Goal: Task Accomplishment & Management: Manage account settings

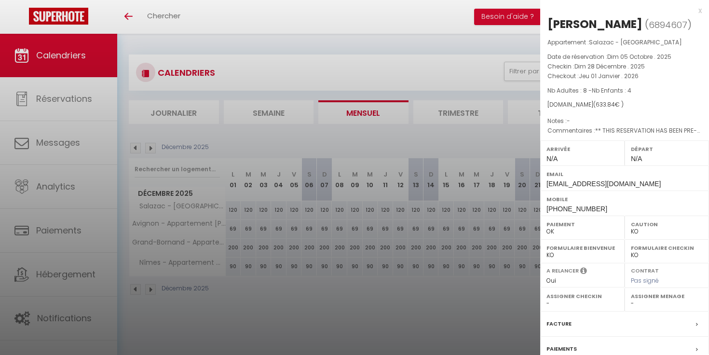
select select "KO"
select select "0"
click at [402, 27] on div at bounding box center [354, 177] width 709 height 355
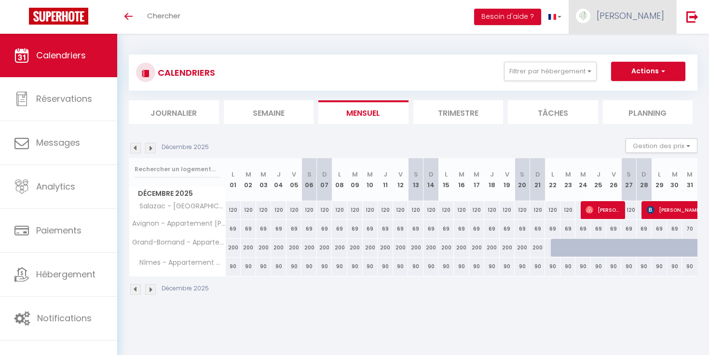
click at [646, 19] on link "[PERSON_NAME]" at bounding box center [623, 17] width 108 height 34
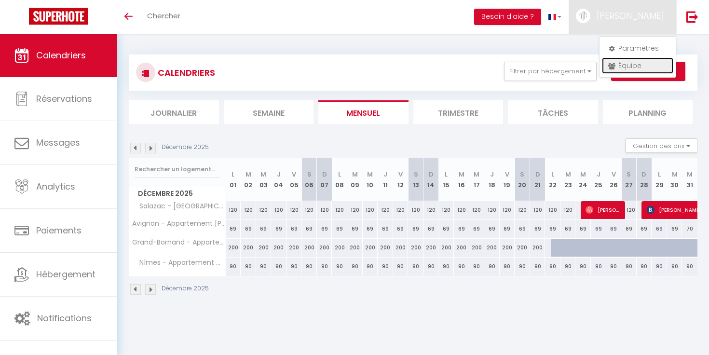
click at [622, 65] on link "Équipe" at bounding box center [637, 65] width 71 height 16
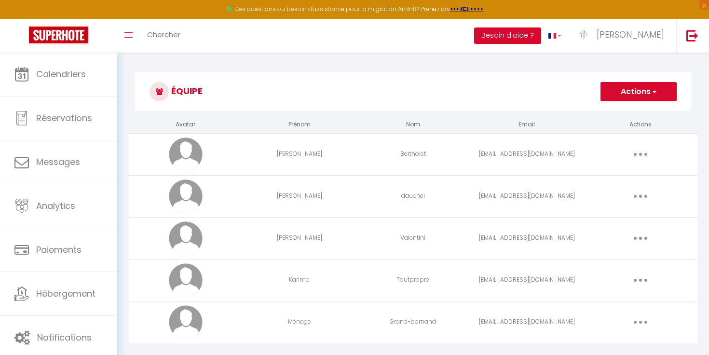
click at [654, 88] on span "button" at bounding box center [654, 92] width 6 height 10
click at [634, 108] on link "Ajouter un nouvel utilisateur" at bounding box center [620, 113] width 114 height 13
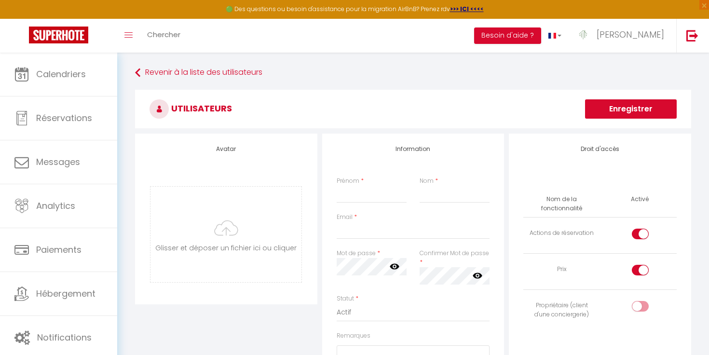
click at [644, 239] on input "checkbox" at bounding box center [648, 236] width 17 height 14
checkbox input "false"
click at [641, 265] on input "checkbox" at bounding box center [648, 272] width 17 height 14
checkbox input "false"
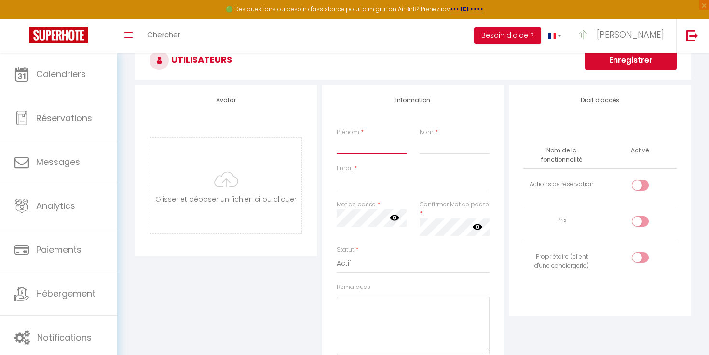
click at [373, 148] on input "Prénom" at bounding box center [372, 145] width 70 height 17
type input "Karima"
click at [415, 147] on div "Nom *" at bounding box center [454, 141] width 83 height 27
click at [428, 147] on input "Nom" at bounding box center [455, 145] width 70 height 17
type input "Ménage Nîmes"
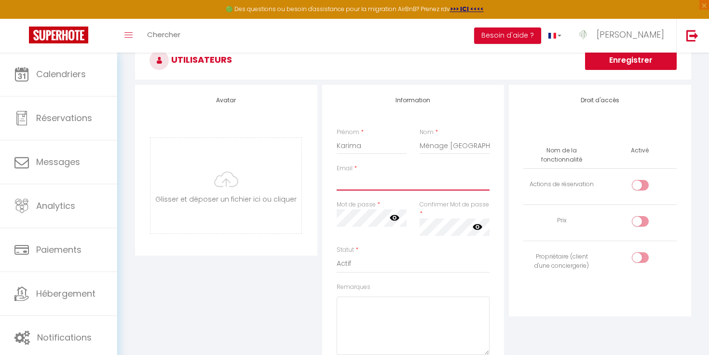
click at [401, 188] on input "Email" at bounding box center [413, 181] width 153 height 17
type input "malak.hobi.30@gmail.com"
click at [393, 221] on icon at bounding box center [395, 218] width 10 height 10
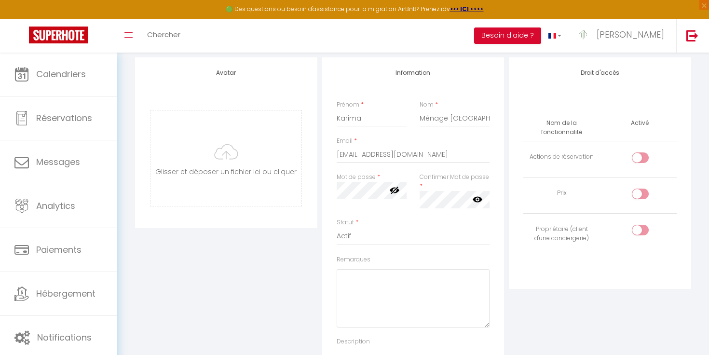
click at [416, 256] on div "Remarques" at bounding box center [413, 291] width 153 height 72
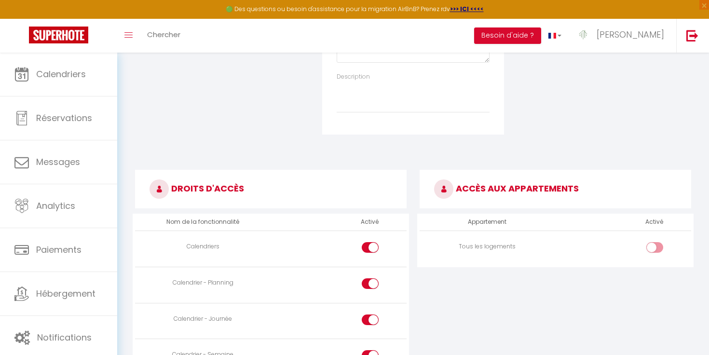
scroll to position [429, 0]
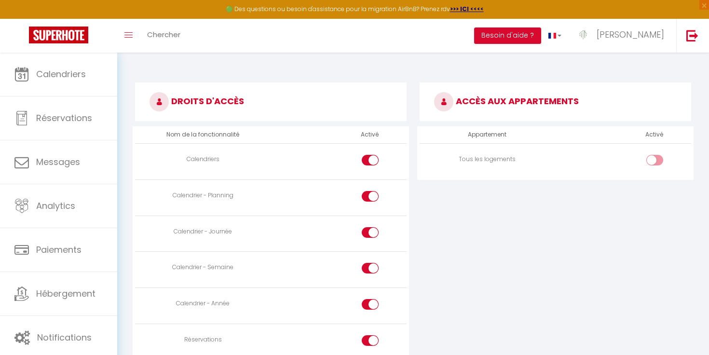
click at [658, 160] on input "checkbox" at bounding box center [663, 162] width 17 height 14
checkbox input "false"
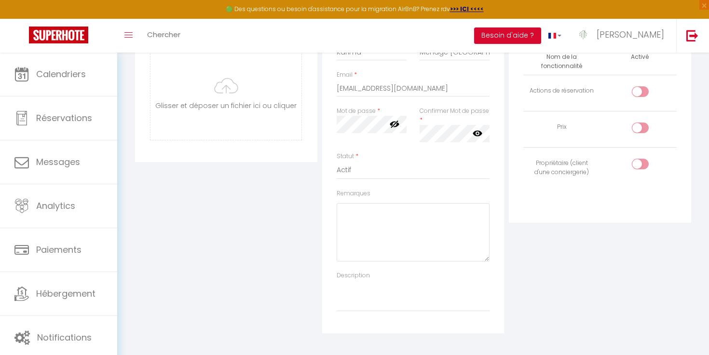
scroll to position [143, 0]
click at [632, 91] on div at bounding box center [640, 91] width 17 height 11
click at [640, 91] on input "checkbox" at bounding box center [648, 93] width 17 height 14
checkbox input "true"
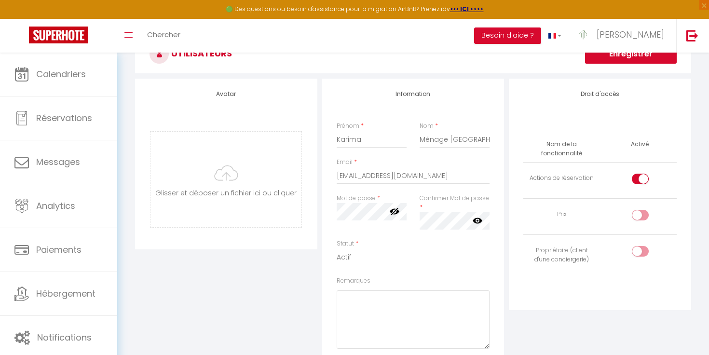
scroll to position [47, 0]
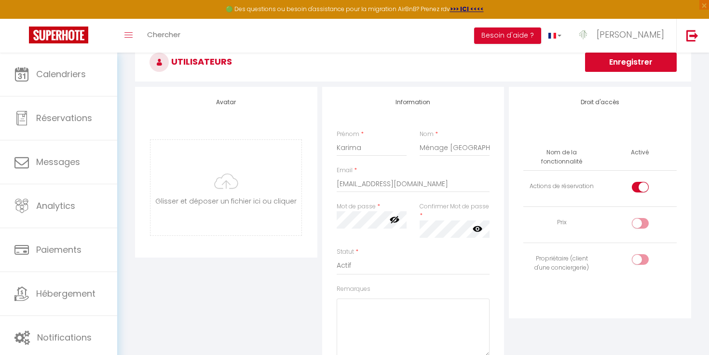
click at [637, 227] on div at bounding box center [640, 223] width 17 height 11
click at [640, 227] on input "checkbox" at bounding box center [648, 225] width 17 height 14
checkbox input "true"
click at [642, 262] on input "checkbox" at bounding box center [648, 261] width 17 height 14
checkbox input "true"
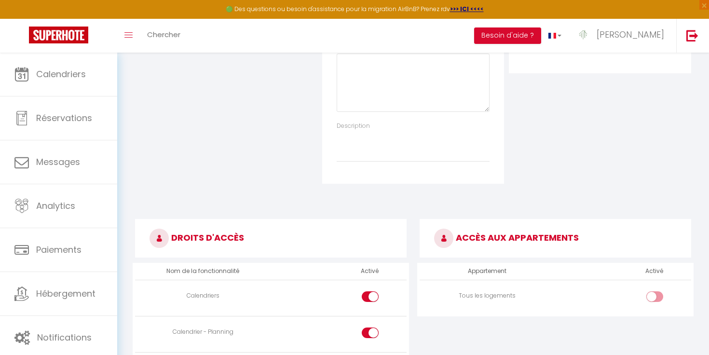
scroll to position [293, 0]
click at [661, 299] on input "checkbox" at bounding box center [663, 298] width 17 height 14
click at [654, 292] on div at bounding box center [655, 296] width 17 height 11
click at [655, 292] on input "checkbox" at bounding box center [663, 298] width 17 height 14
checkbox input "false"
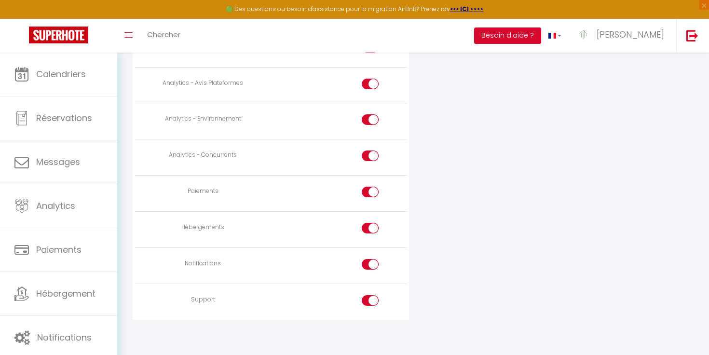
scroll to position [0, 0]
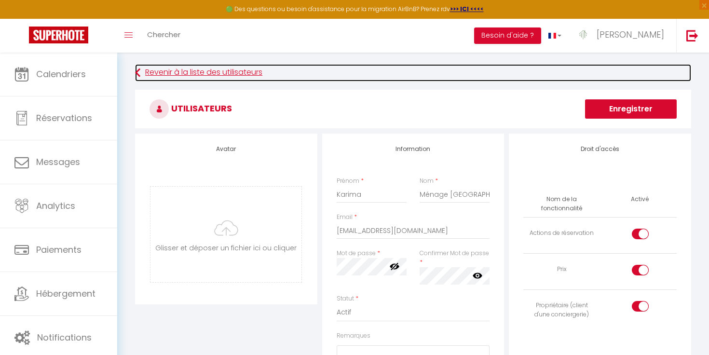
click at [165, 75] on link "Revenir à la liste des utilisateurs" at bounding box center [413, 72] width 556 height 17
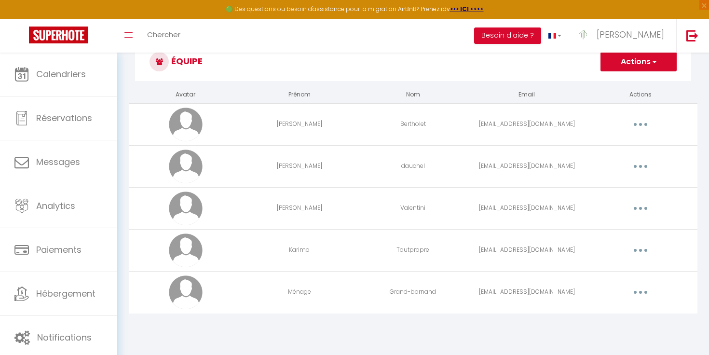
scroll to position [33, 0]
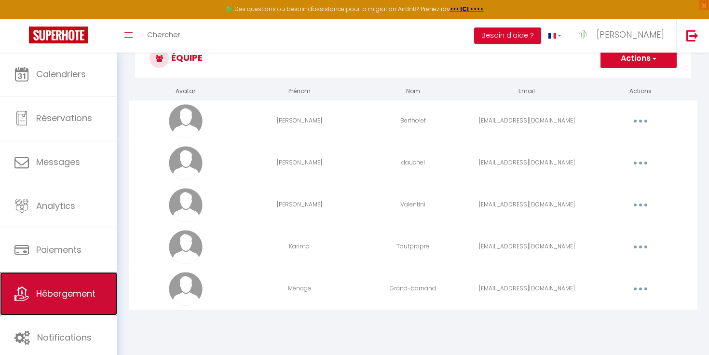
click at [74, 287] on link "Hébergement" at bounding box center [58, 293] width 117 height 43
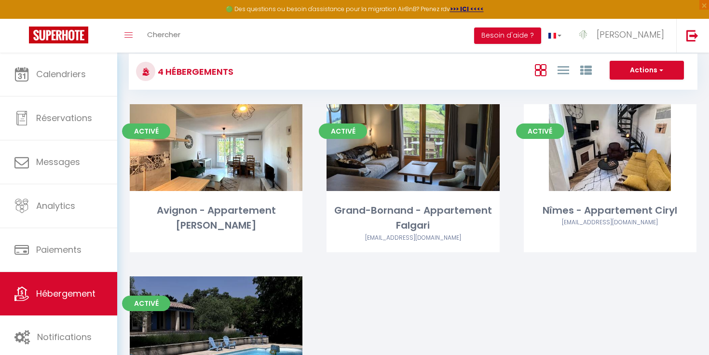
scroll to position [14, 0]
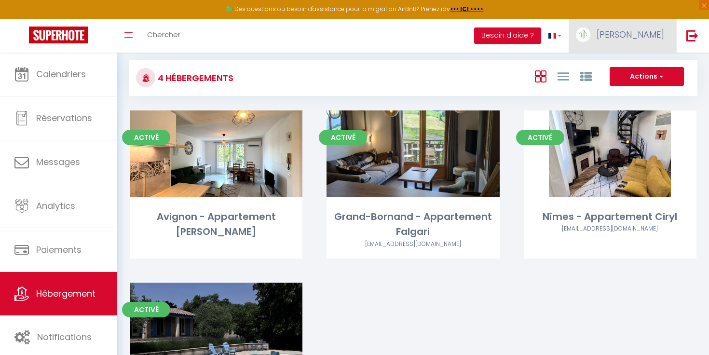
click at [657, 36] on span "[PERSON_NAME]" at bounding box center [631, 34] width 68 height 12
click at [640, 83] on link "Équipe" at bounding box center [637, 84] width 71 height 16
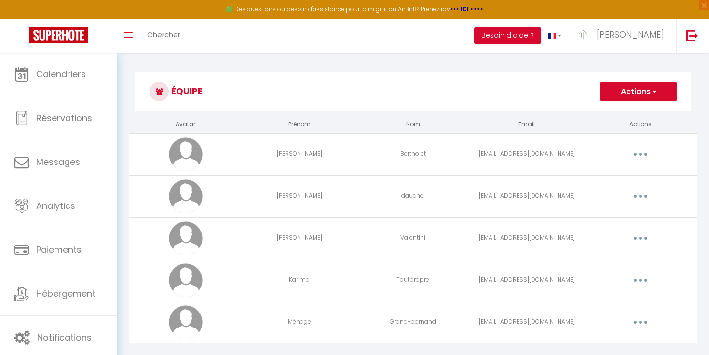
click at [642, 89] on button "Actions" at bounding box center [639, 91] width 76 height 19
click at [639, 101] on h3 "Équipe" at bounding box center [413, 91] width 556 height 39
click at [638, 96] on button "Actions" at bounding box center [639, 91] width 76 height 19
click at [636, 111] on link "Ajouter un nouvel utilisateur" at bounding box center [620, 113] width 114 height 13
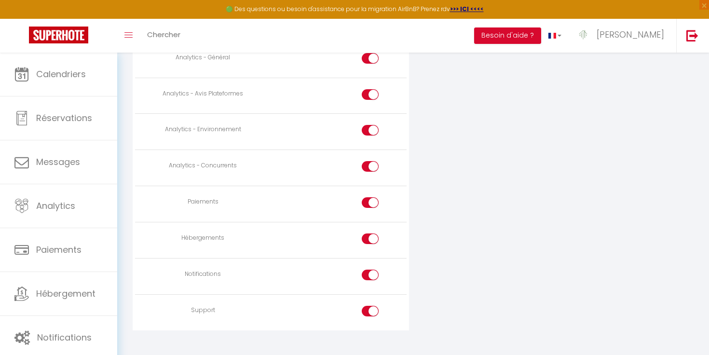
scroll to position [830, 0]
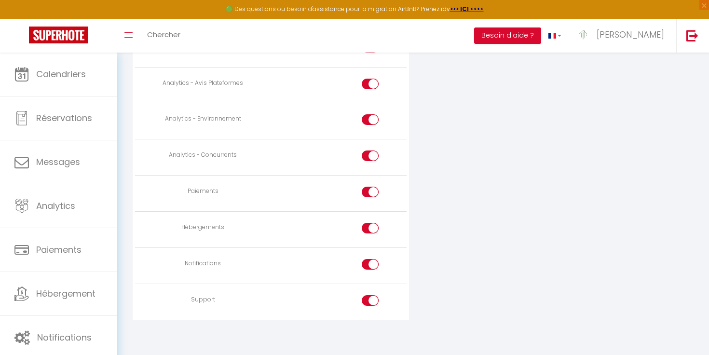
click at [372, 295] on input "checkbox" at bounding box center [379, 302] width 17 height 14
checkbox input "false"
click at [372, 192] on input "checkbox" at bounding box center [379, 194] width 17 height 14
checkbox input "false"
click at [372, 235] on div at bounding box center [370, 233] width 17 height 21
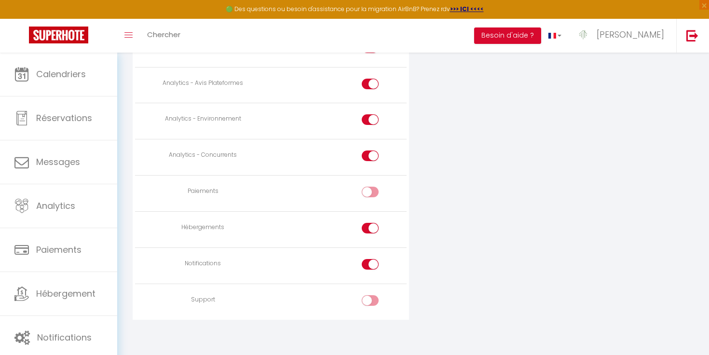
click at [373, 229] on input "checkbox" at bounding box center [379, 230] width 17 height 14
checkbox input "false"
click at [372, 253] on td at bounding box center [339, 266] width 136 height 36
click at [372, 259] on input "checkbox" at bounding box center [379, 266] width 17 height 14
checkbox input "false"
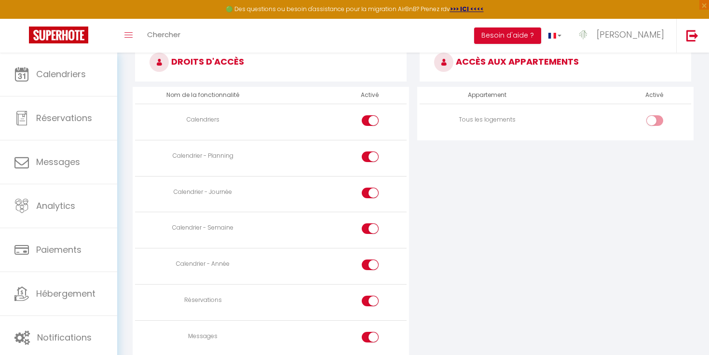
scroll to position [405, 0]
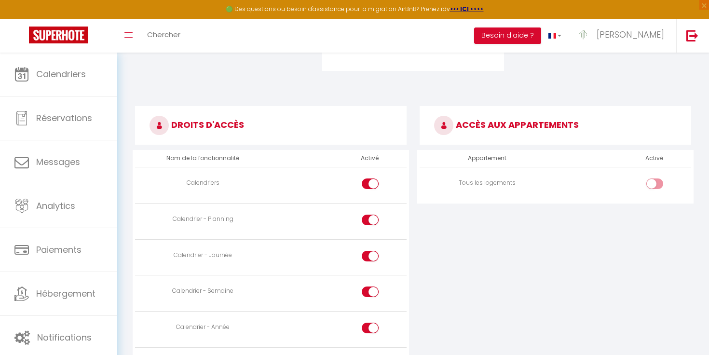
click at [655, 185] on input "checkbox" at bounding box center [663, 186] width 17 height 14
checkbox input "false"
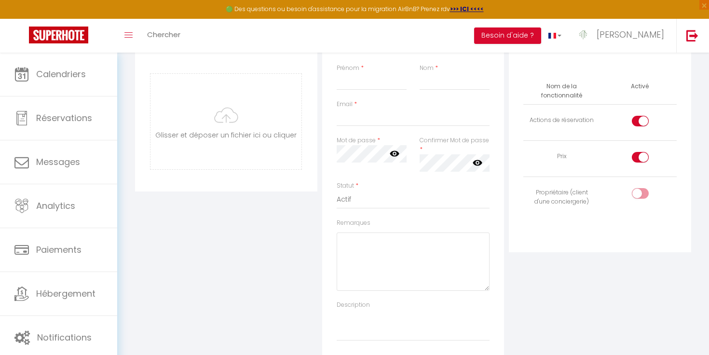
scroll to position [0, 0]
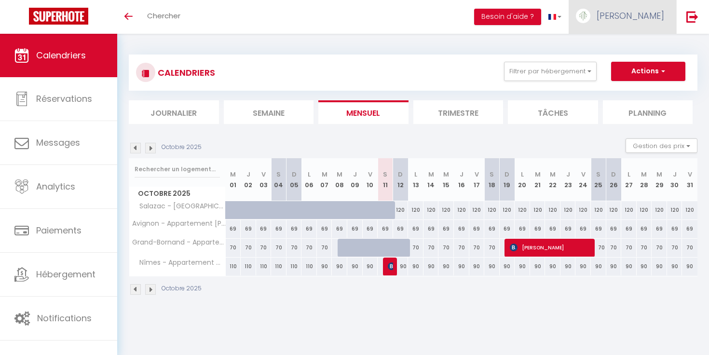
click at [651, 24] on link "[PERSON_NAME]" at bounding box center [623, 17] width 108 height 34
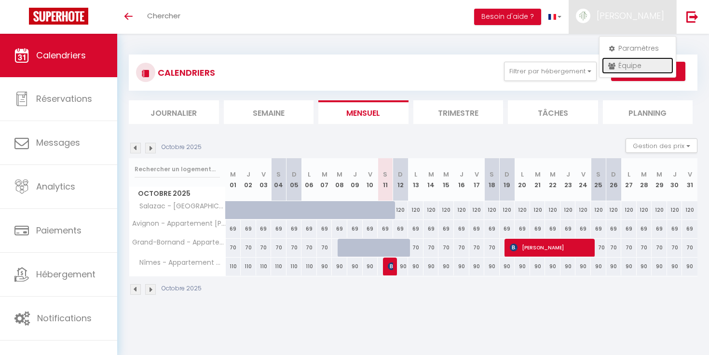
click at [646, 60] on link "Équipe" at bounding box center [637, 65] width 71 height 16
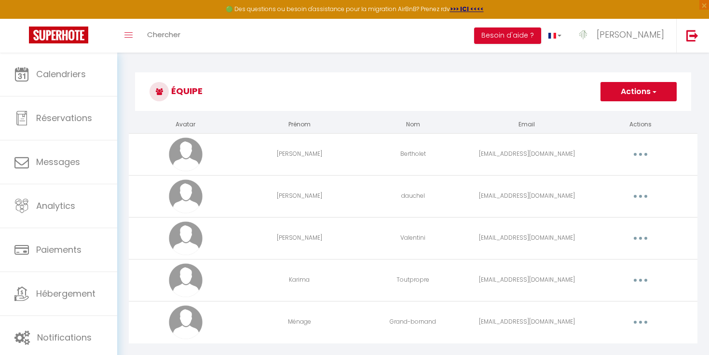
click at [664, 90] on button "Actions" at bounding box center [639, 91] width 76 height 19
click at [643, 111] on link "Ajouter un nouvel utilisateur" at bounding box center [620, 113] width 114 height 13
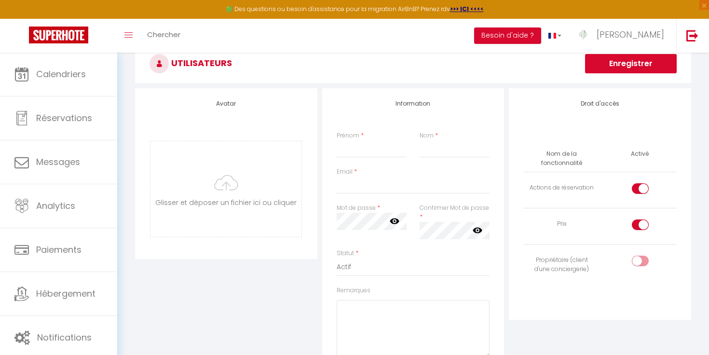
scroll to position [45, 0]
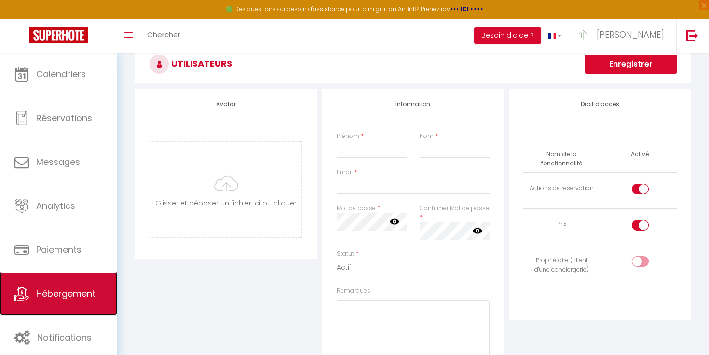
click at [90, 298] on span "Hébergement" at bounding box center [65, 294] width 59 height 12
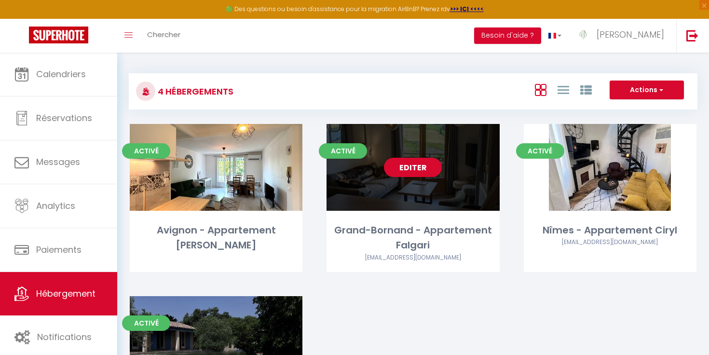
scroll to position [55, 0]
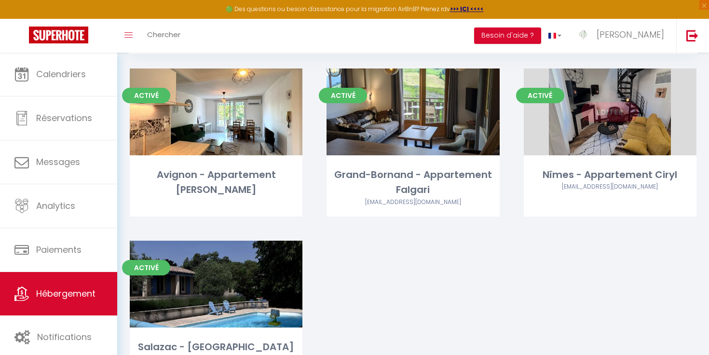
click at [616, 116] on link "Editer" at bounding box center [610, 111] width 58 height 19
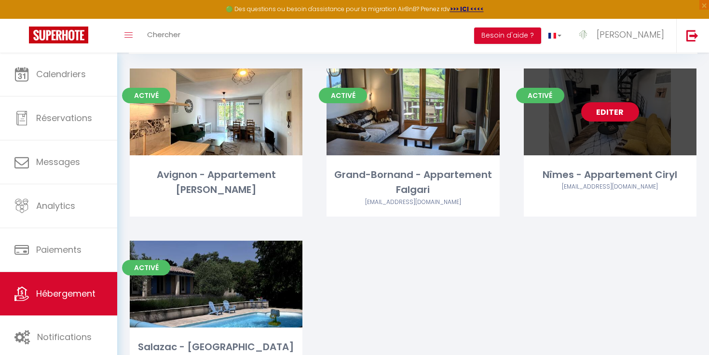
click at [616, 116] on link "Editer" at bounding box center [610, 111] width 58 height 19
select select "3"
select select "2"
select select "1"
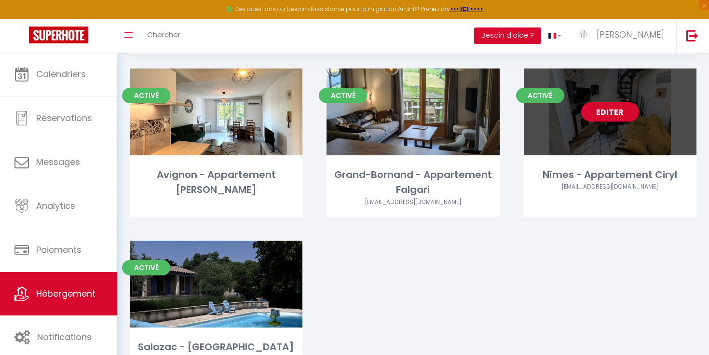
select select "28"
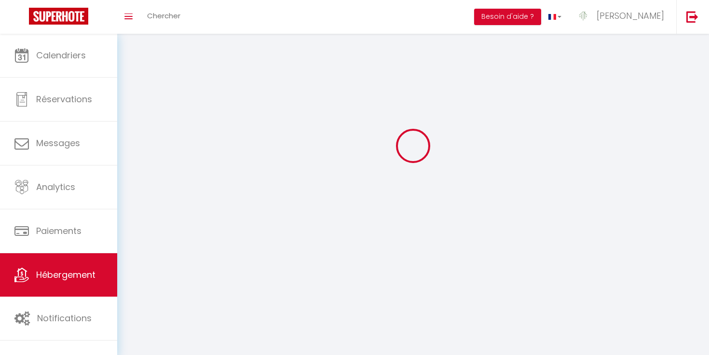
select select
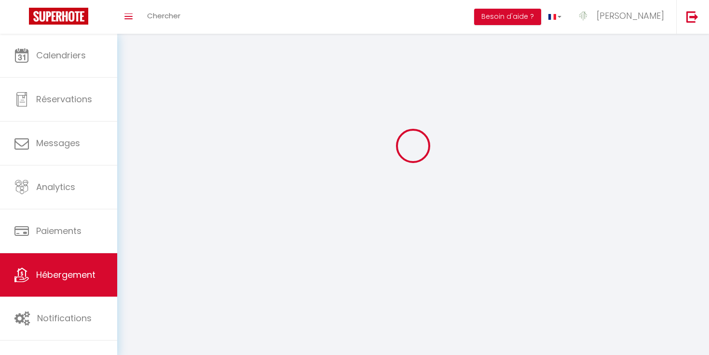
select select
checkbox input "false"
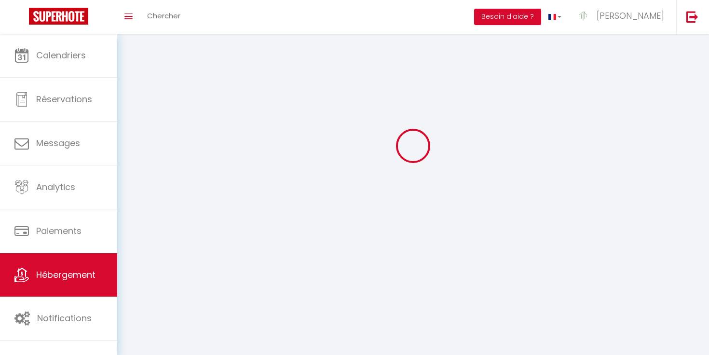
select select
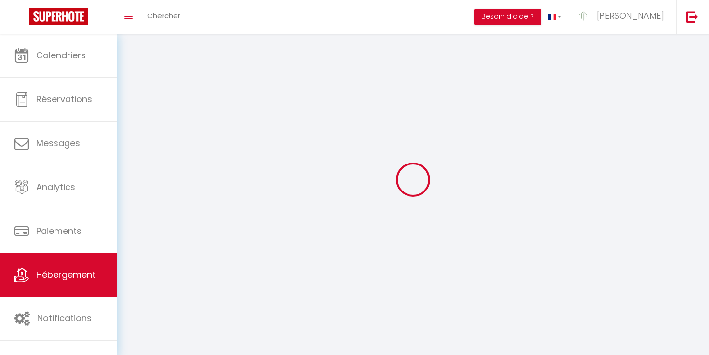
select select
checkbox input "false"
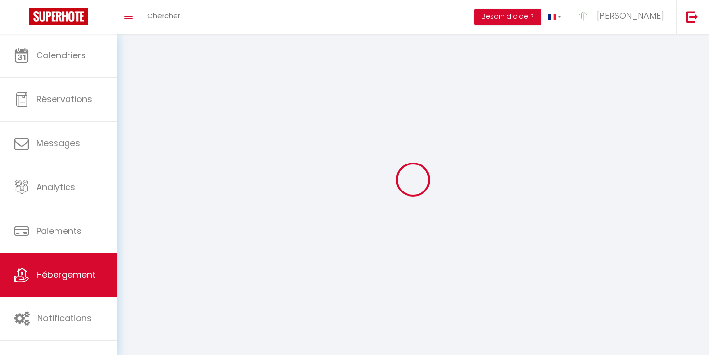
checkbox input "false"
select select
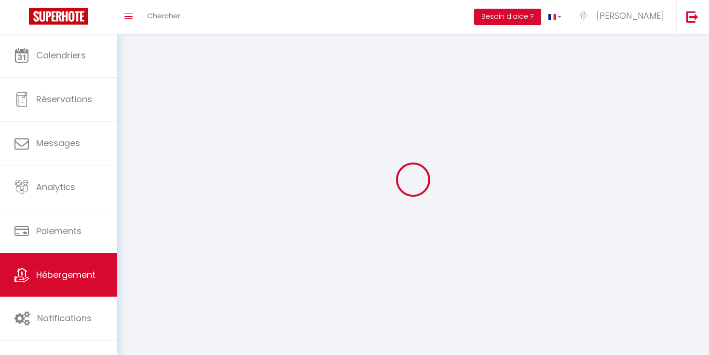
select select
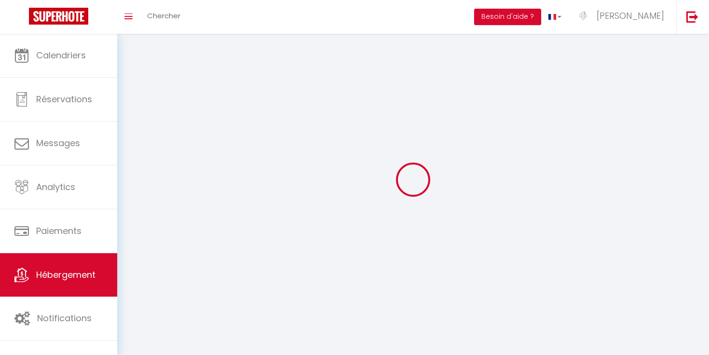
checkbox input "false"
select select
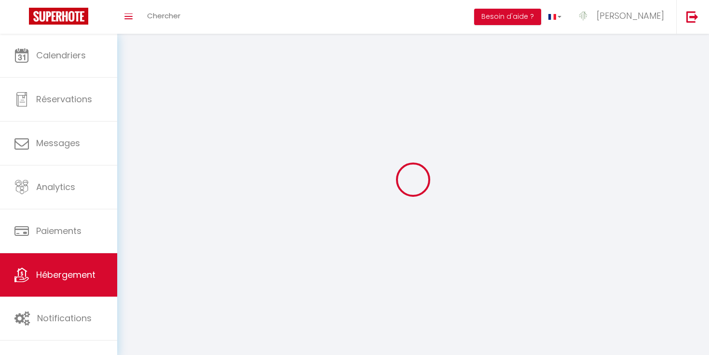
select select
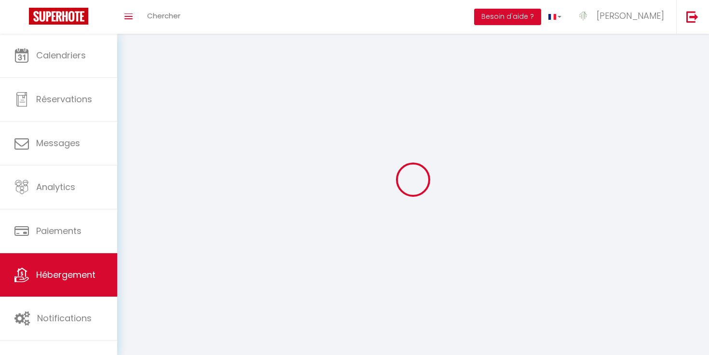
select select
checkbox input "false"
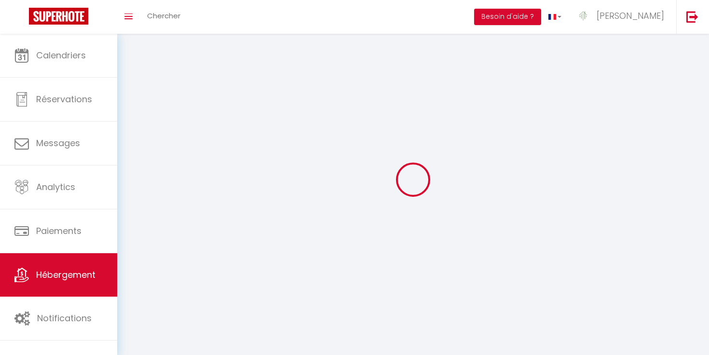
checkbox input "false"
select select
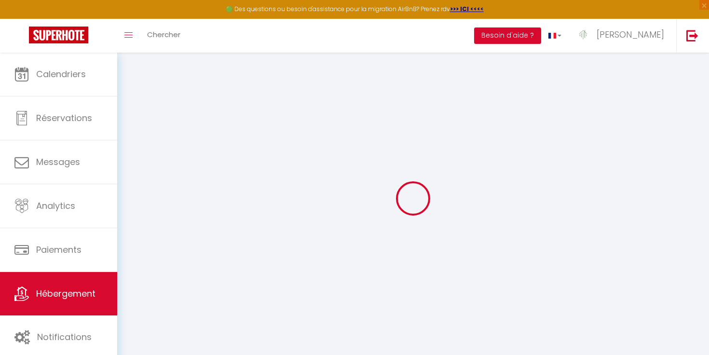
select select
checkbox input "false"
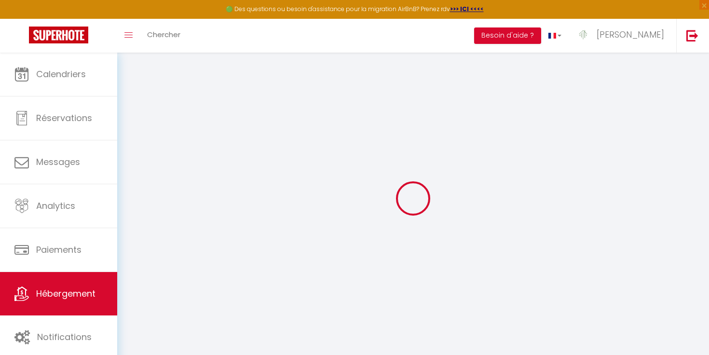
checkbox input "false"
select select "15:00"
select select "23:45"
select select "11:00"
select select "30"
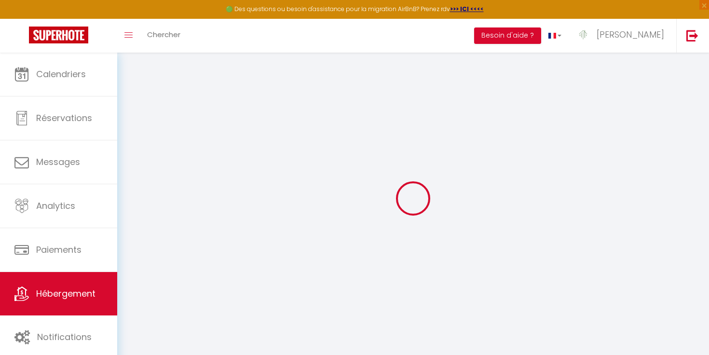
select select "120"
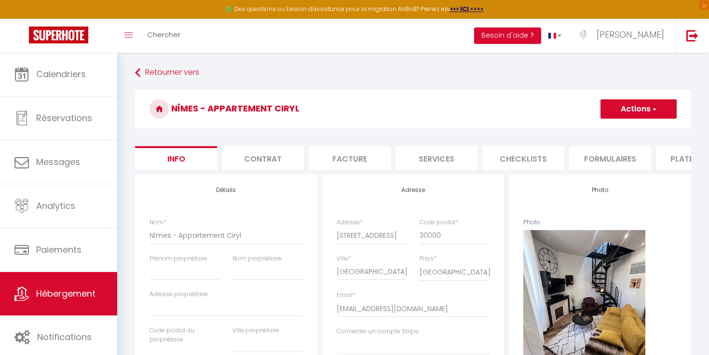
click at [512, 161] on li "Checklists" at bounding box center [524, 158] width 82 height 24
select select
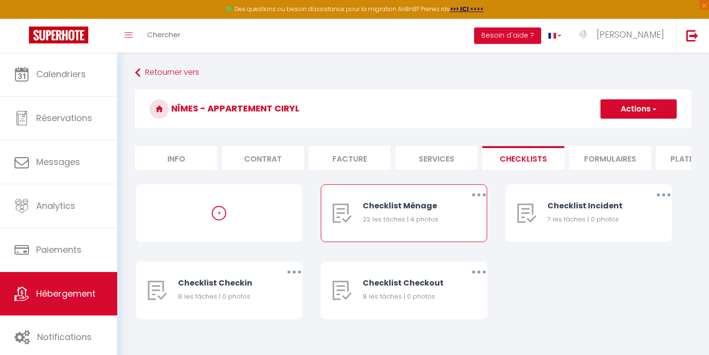
click at [440, 212] on div "Checklist Ménage 22 les tâches | 4 photos" at bounding box center [408, 213] width 90 height 57
click at [478, 196] on icon "button" at bounding box center [479, 195] width 3 height 3
click at [459, 215] on link "Editer" at bounding box center [453, 217] width 71 height 16
type input "Checklist Ménage"
type input "Procédure à suivre pour le ménage"
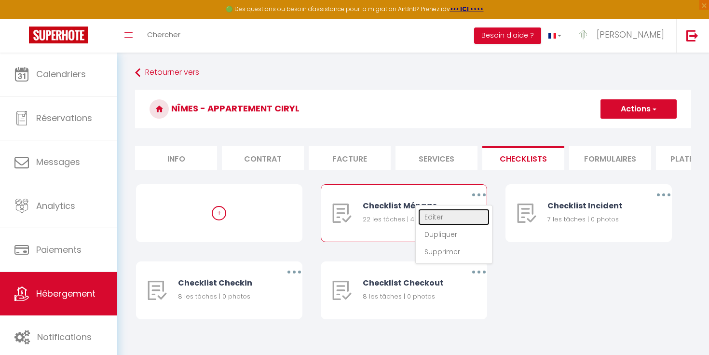
select select
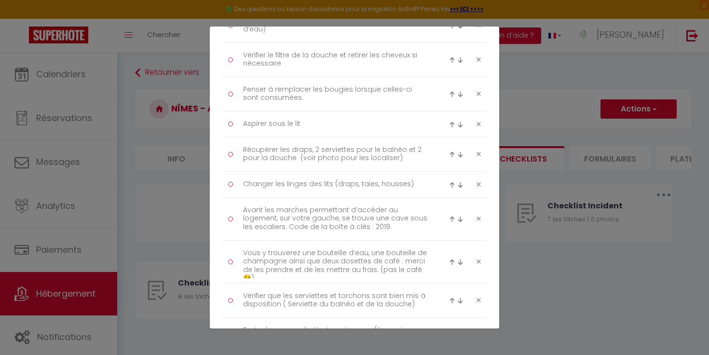
scroll to position [428, 0]
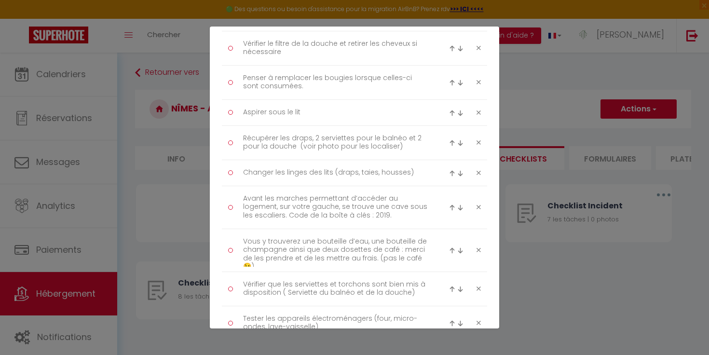
click at [546, 259] on div "Liste de checklist × Titre * Checklist Ménage Description * Procédure à suivre …" at bounding box center [354, 177] width 709 height 355
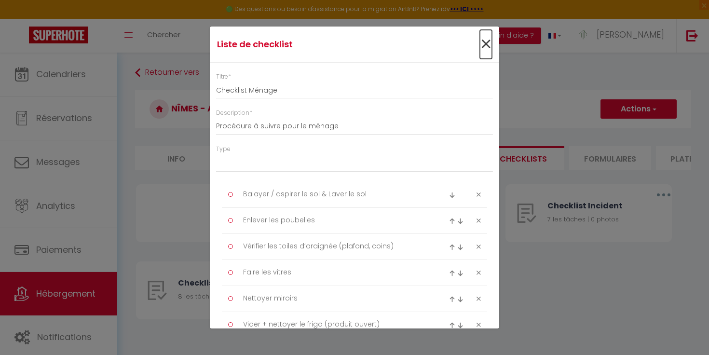
click at [481, 44] on span "×" at bounding box center [486, 44] width 12 height 29
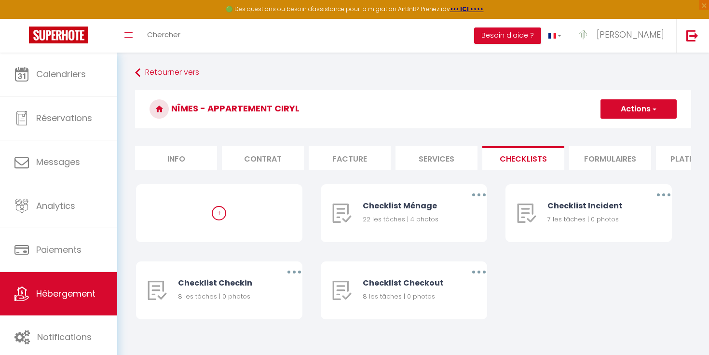
click at [636, 110] on button "Actions" at bounding box center [639, 108] width 76 height 19
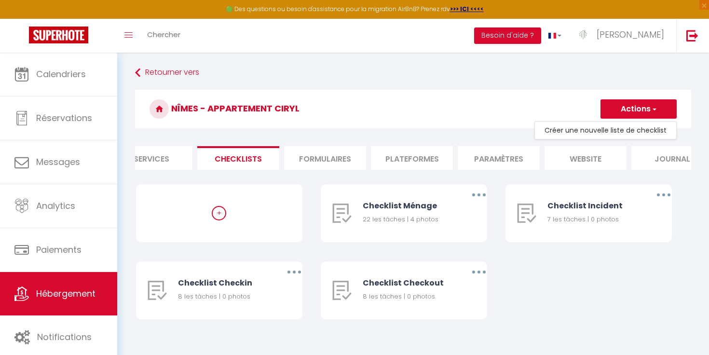
scroll to position [0, 312]
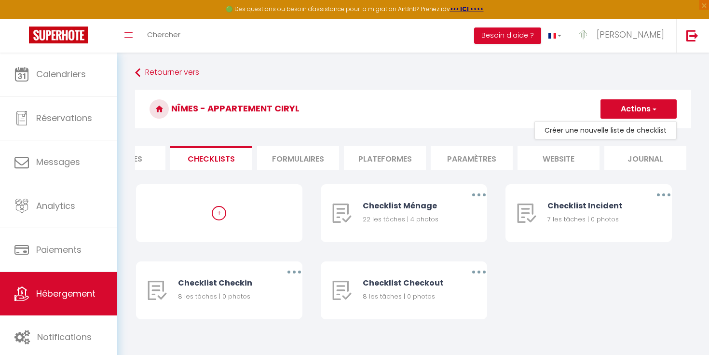
click at [442, 161] on li "Paramètres" at bounding box center [472, 158] width 82 height 24
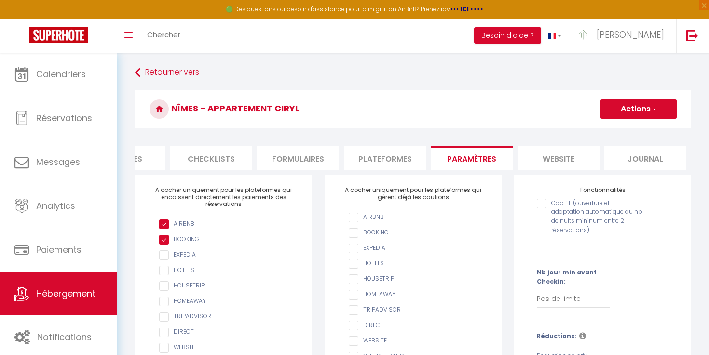
click at [387, 159] on li "Plateformes" at bounding box center [385, 158] width 82 height 24
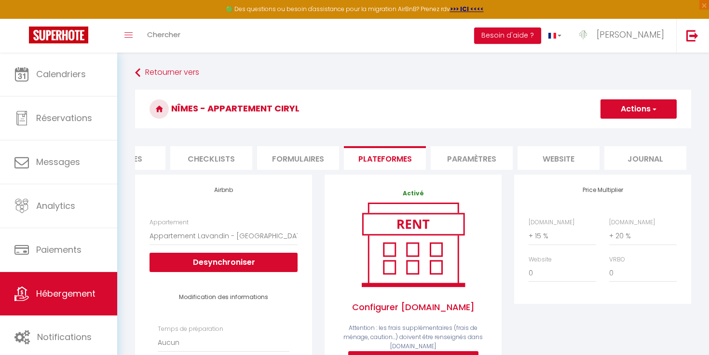
select select
click at [292, 155] on li "Formulaires" at bounding box center [298, 158] width 82 height 24
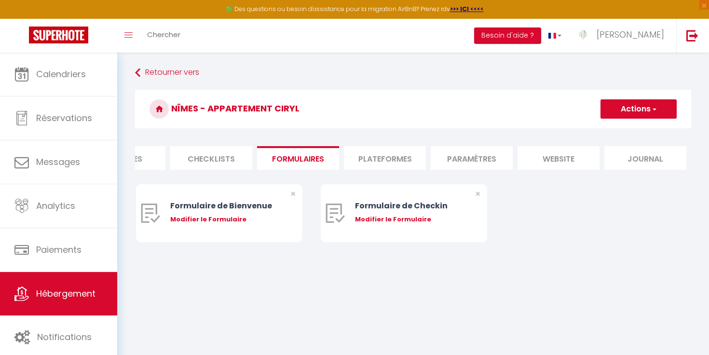
click at [219, 154] on li "Checklists" at bounding box center [211, 158] width 82 height 24
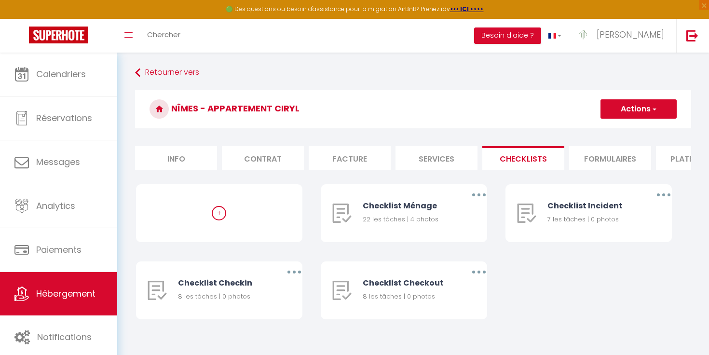
click at [195, 152] on li "Info" at bounding box center [176, 158] width 82 height 24
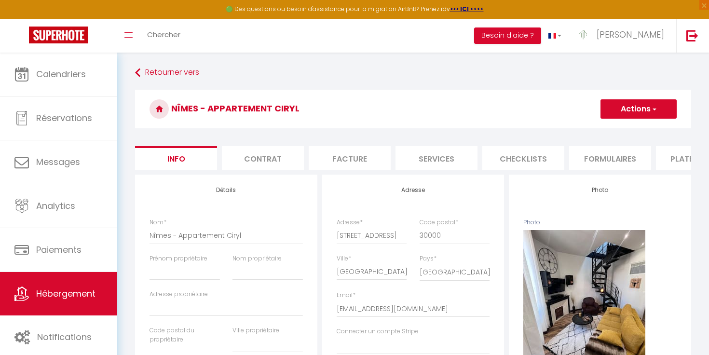
select select
checkbox input "false"
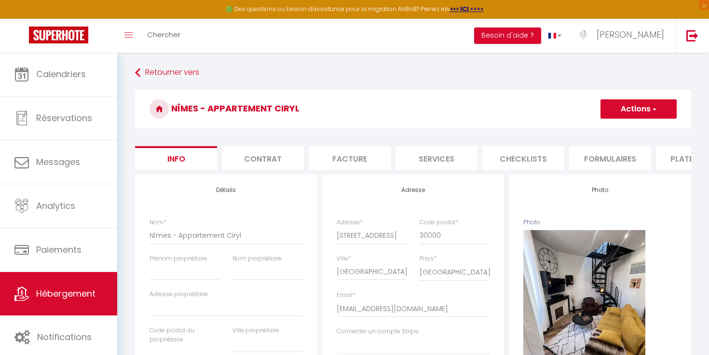
click at [247, 153] on li "Contrat" at bounding box center [263, 158] width 82 height 24
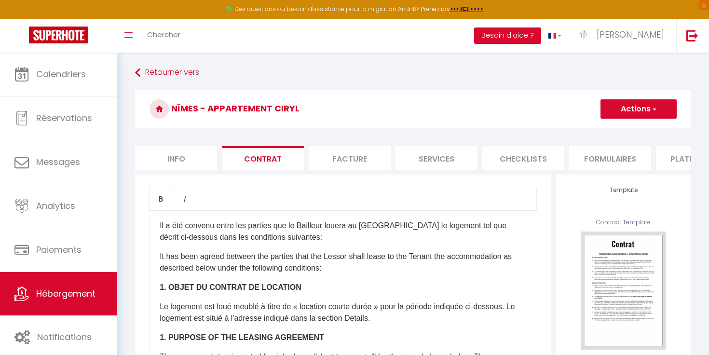
click at [381, 151] on li "Facture" at bounding box center [350, 158] width 82 height 24
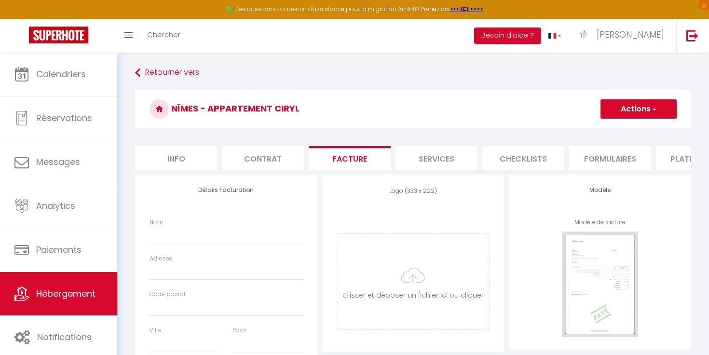
select select
click at [175, 83] on div "Retourner vers Nîmes - Appartement Ciryl Actions Enregistrer Info Contrat Factu…" at bounding box center [413, 256] width 569 height 384
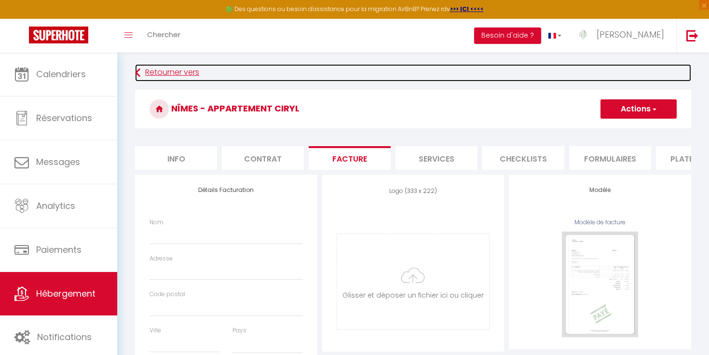
click at [175, 76] on link "Retourner vers" at bounding box center [413, 72] width 556 height 17
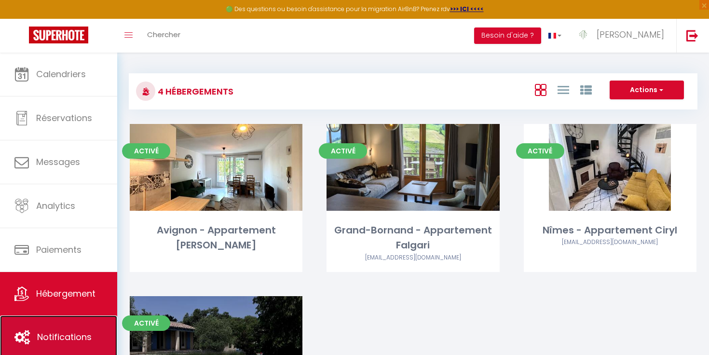
click at [51, 328] on link "Notifications" at bounding box center [58, 337] width 117 height 43
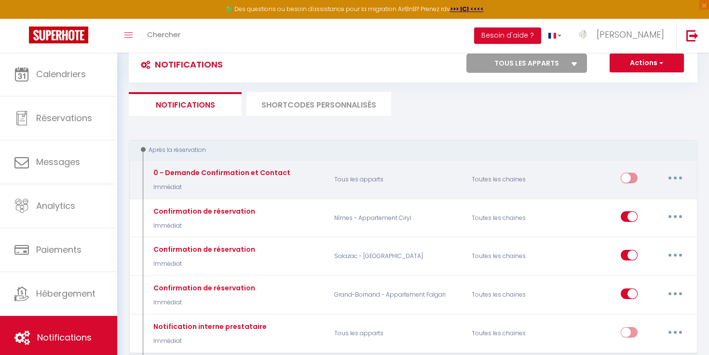
scroll to position [28, 0]
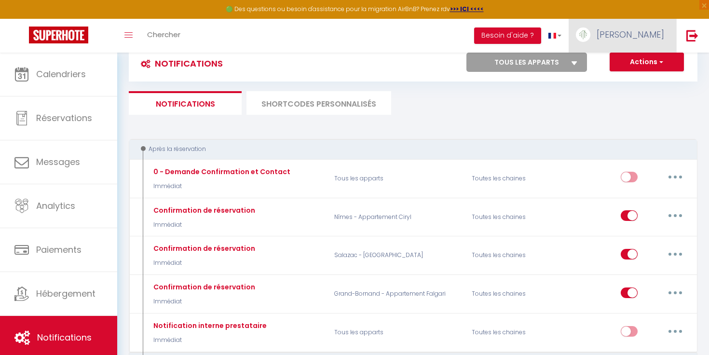
click at [654, 34] on span "[PERSON_NAME]" at bounding box center [631, 34] width 68 height 12
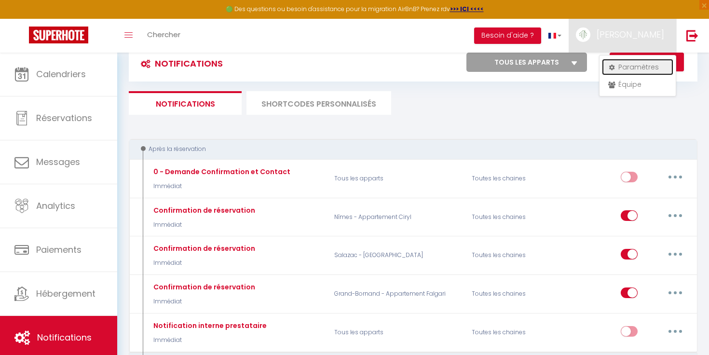
click at [643, 66] on link "Paramètres" at bounding box center [637, 67] width 71 height 16
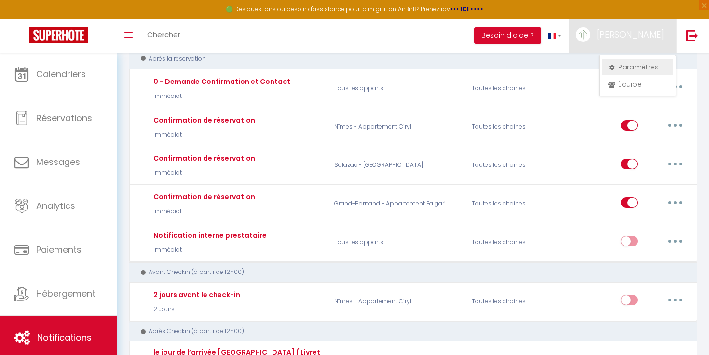
select select "28"
select select "fr"
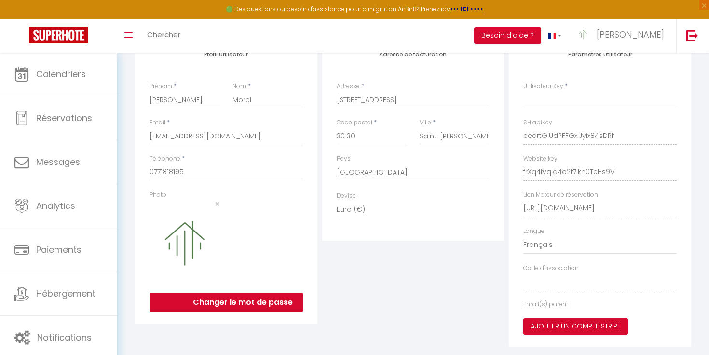
scroll to position [115, 0]
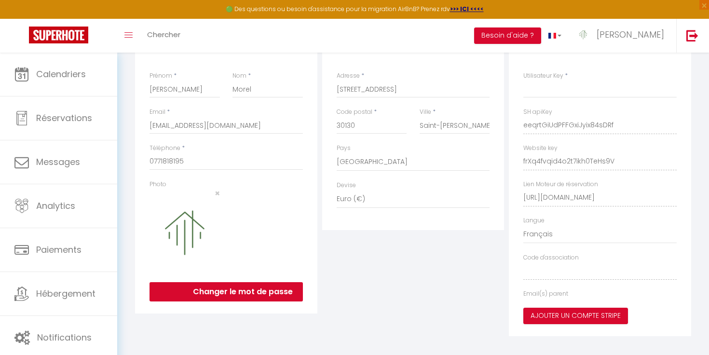
type input "eeqrtGiUdPFFGxiJyix84sDRf"
type input "frXq4fvqid4o2t7ikh0TeHs9V"
type input "https://app.superhote.com/#/get-available-rentals/frXq4fvqid4o2t7ikh0TeHs9V"
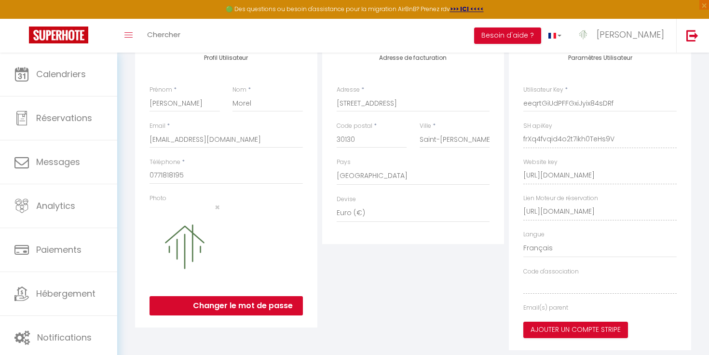
select select "fr"
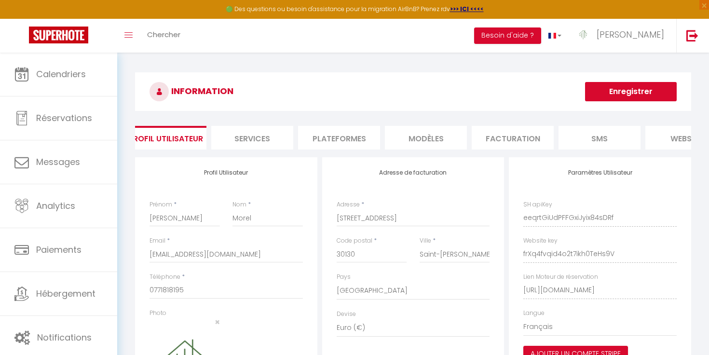
scroll to position [0, 0]
click at [353, 137] on li "Plateformes" at bounding box center [350, 138] width 82 height 24
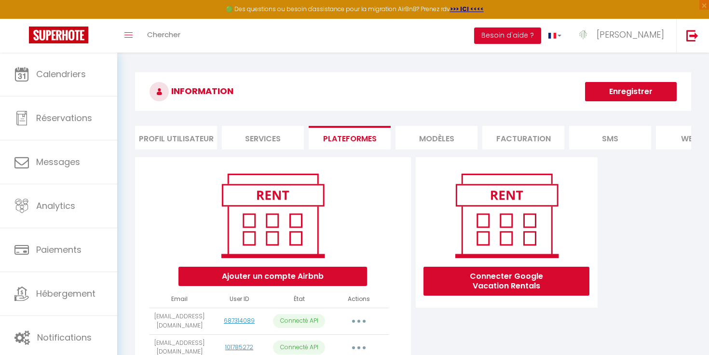
click at [267, 128] on li "Services" at bounding box center [263, 138] width 82 height 24
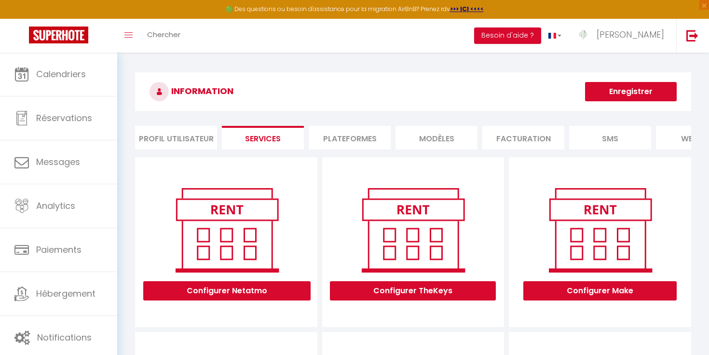
click at [338, 135] on li "Plateformes" at bounding box center [350, 138] width 82 height 24
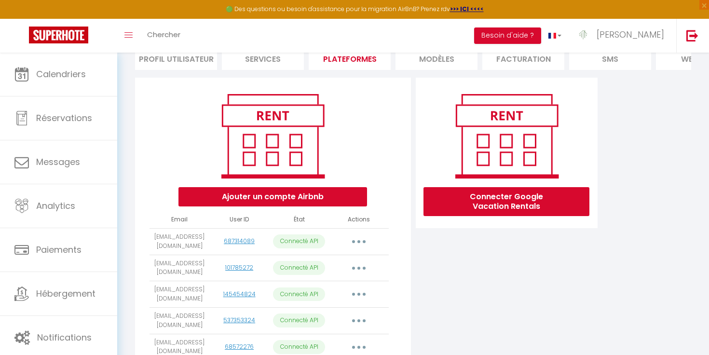
scroll to position [134, 0]
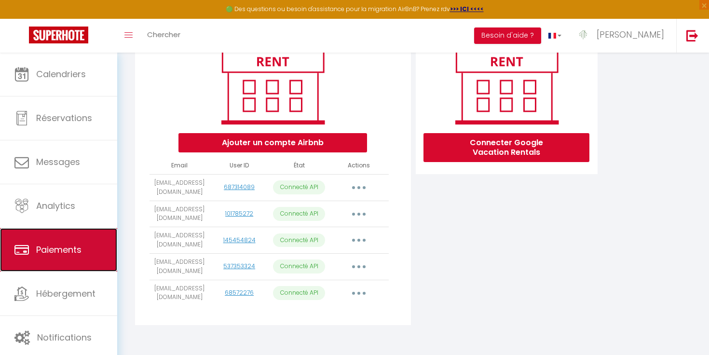
click at [81, 253] on span "Paiements" at bounding box center [58, 250] width 45 height 12
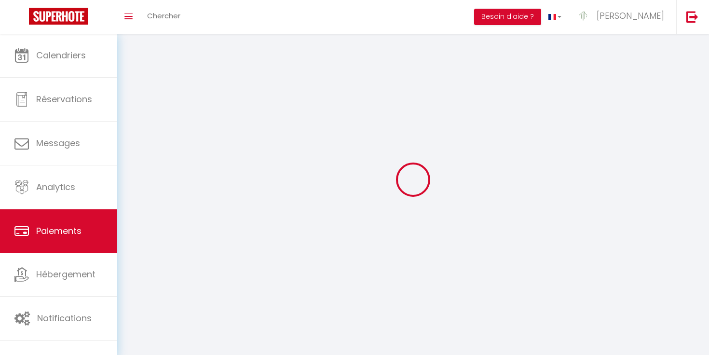
select select "2"
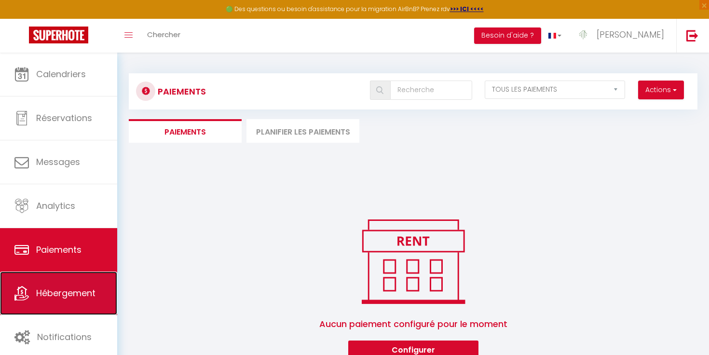
click at [84, 278] on link "Hébergement" at bounding box center [58, 293] width 117 height 43
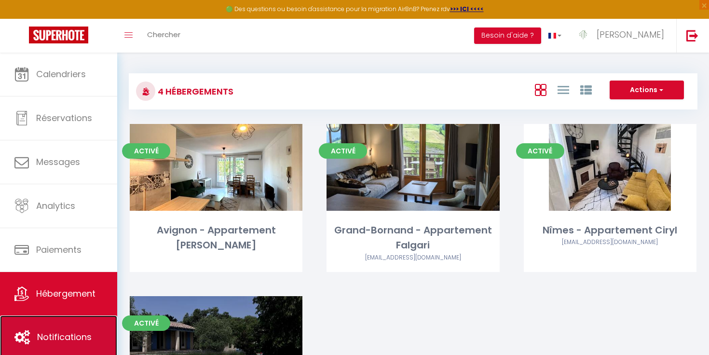
click at [74, 324] on link "Notifications" at bounding box center [58, 337] width 117 height 43
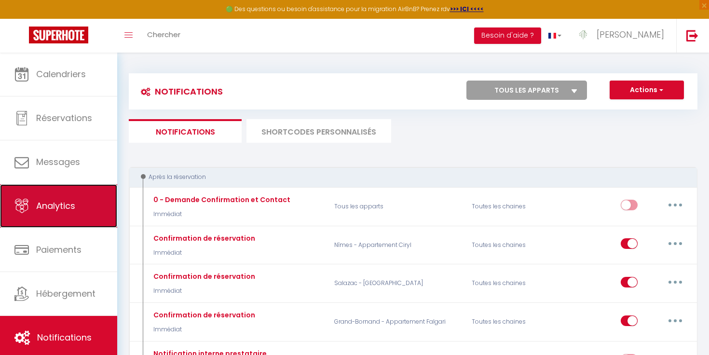
click at [81, 211] on link "Analytics" at bounding box center [58, 205] width 117 height 43
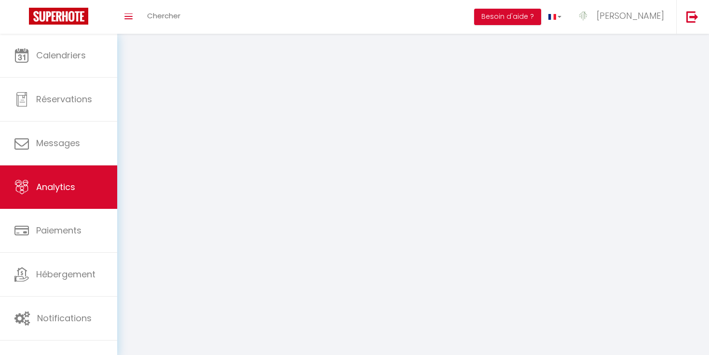
select select "2025"
select select "10"
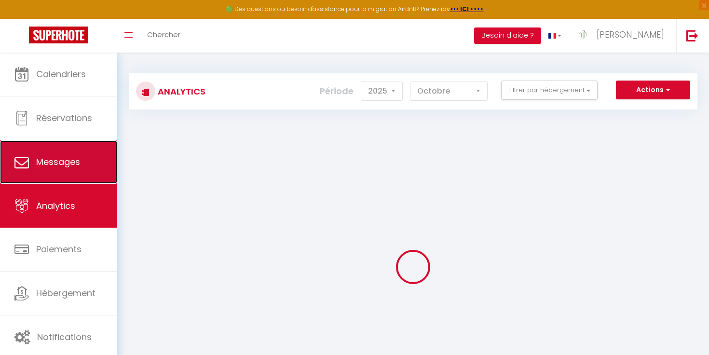
click at [83, 157] on link "Messages" at bounding box center [58, 161] width 117 height 43
select select "message"
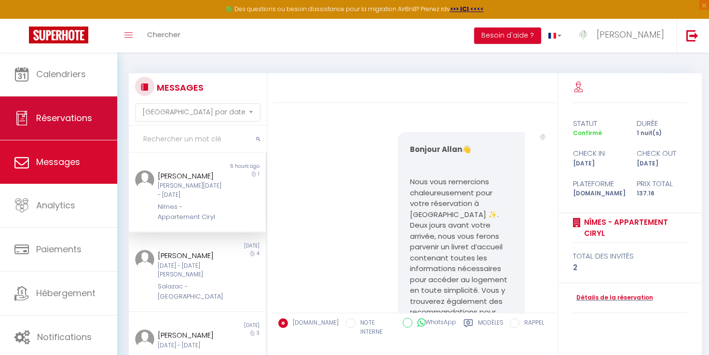
scroll to position [829, 0]
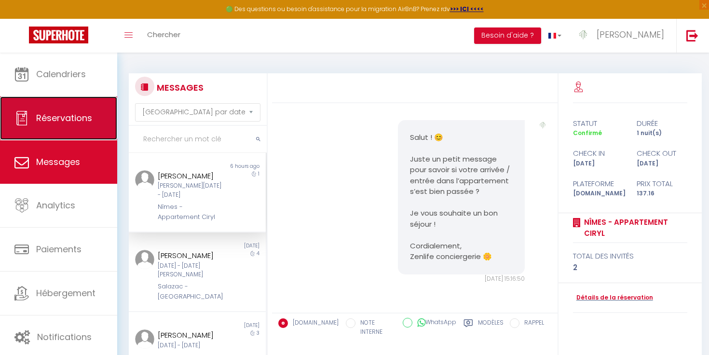
click at [87, 125] on link "Réservations" at bounding box center [58, 118] width 117 height 43
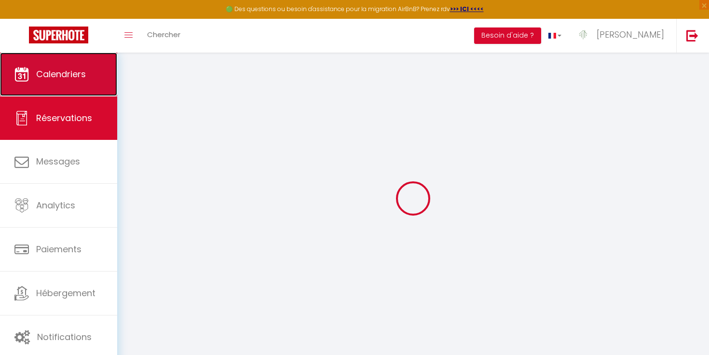
click at [83, 80] on link "Calendriers" at bounding box center [58, 74] width 117 height 43
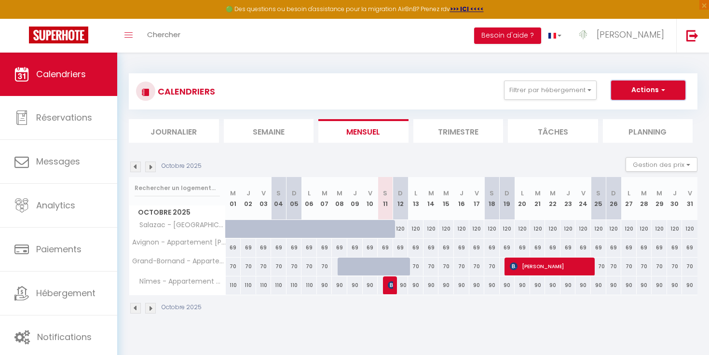
click at [652, 97] on button "Actions" at bounding box center [648, 90] width 74 height 19
click at [447, 148] on section "Octobre 2025 Gestion des prix Nb Nuits minimum Règles Disponibilité Octobre 202…" at bounding box center [413, 236] width 569 height 176
click at [541, 31] on button "Besoin d'aide ?" at bounding box center [507, 36] width 67 height 16
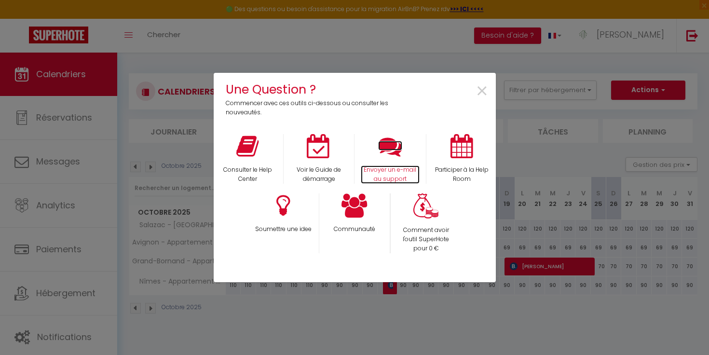
click at [400, 158] on icon at bounding box center [390, 146] width 24 height 24
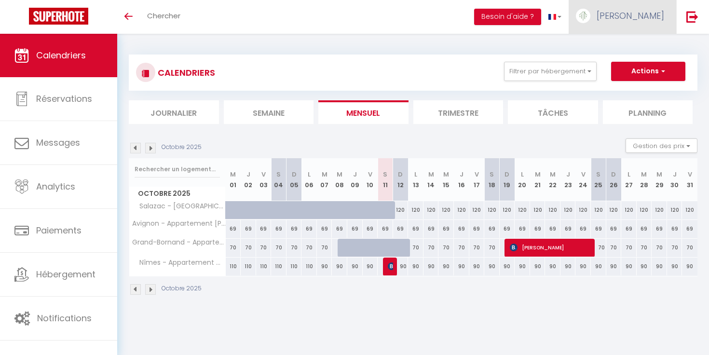
click at [649, 14] on link "[PERSON_NAME]" at bounding box center [623, 17] width 108 height 34
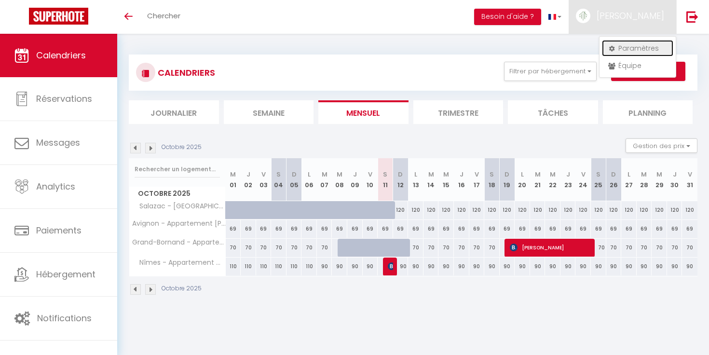
click at [637, 43] on link "Paramètres" at bounding box center [637, 48] width 71 height 16
select select "fr"
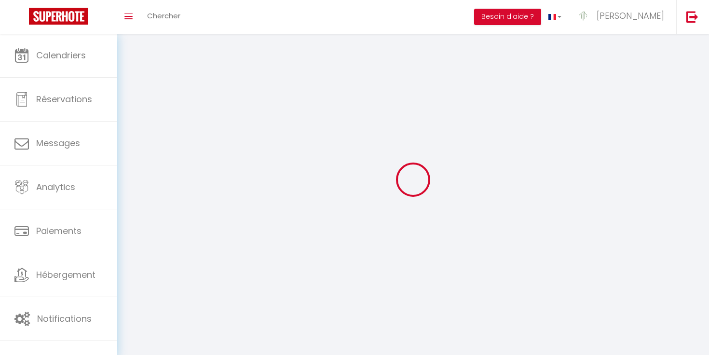
type input "[PERSON_NAME]"
type input "Morel"
type input "0771818195"
type input "1085 route de carsan"
type input "30130"
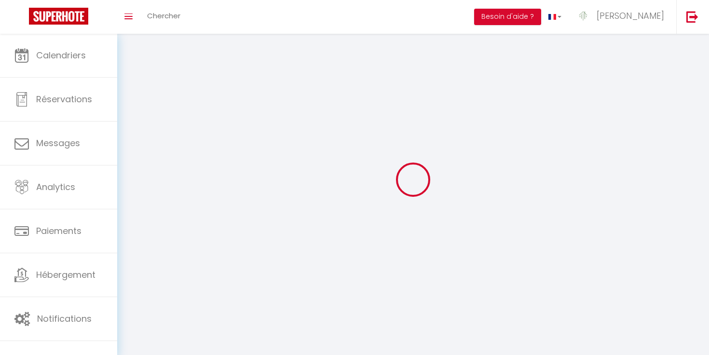
type input "Saint-Alexandre"
type input "eeqrtGiUdPFFGxiJyix84sDRf"
type input "frXq4fvqid4o2t7ikh0TeHs9V"
type input "https://app.superhote.com/#/get-available-rentals/frXq4fvqid4o2t7ikh0TeHs9V"
type input "eeqrtGiUdPFFGxiJyix84sDRf"
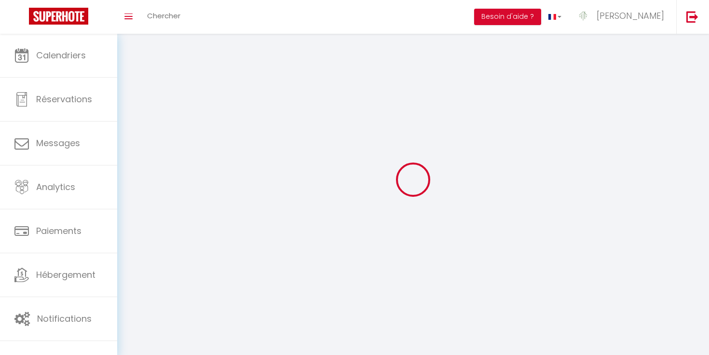
type input "frXq4fvqid4o2t7ikh0TeHs9V"
type input "https://app.superhote.com/#/get-available-rentals/frXq4fvqid4o2t7ikh0TeHs9V"
select select "28"
select select "fr"
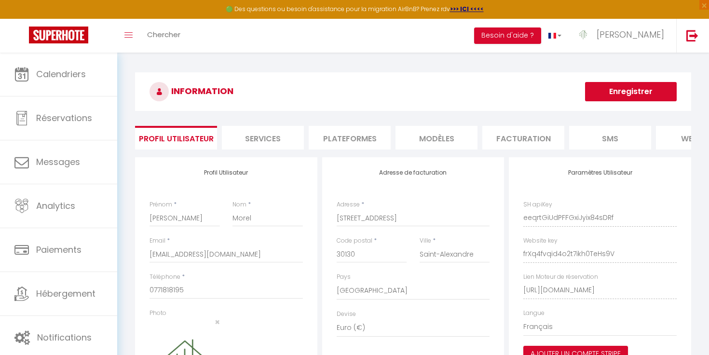
scroll to position [2, 0]
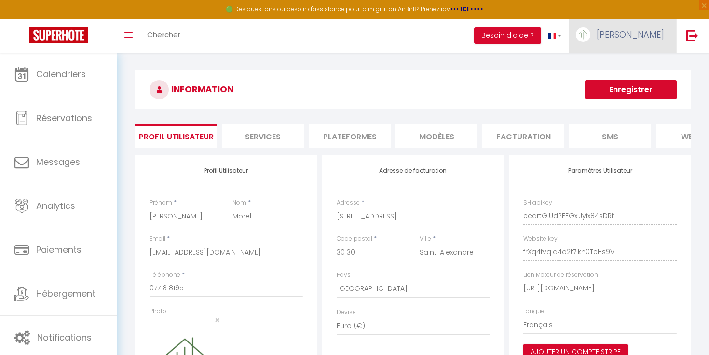
click at [656, 23] on link "[PERSON_NAME]" at bounding box center [623, 36] width 108 height 34
click at [633, 83] on link "Équipe" at bounding box center [637, 84] width 71 height 16
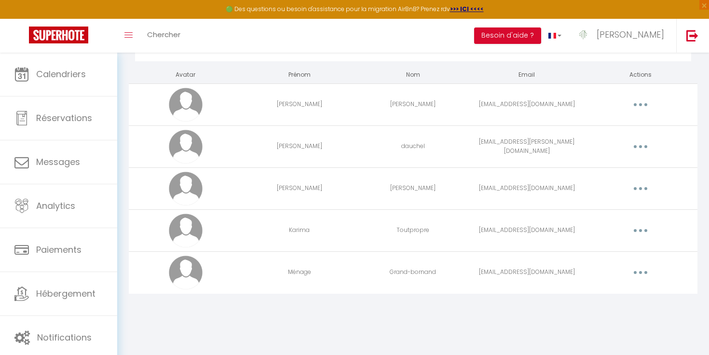
scroll to position [53, 0]
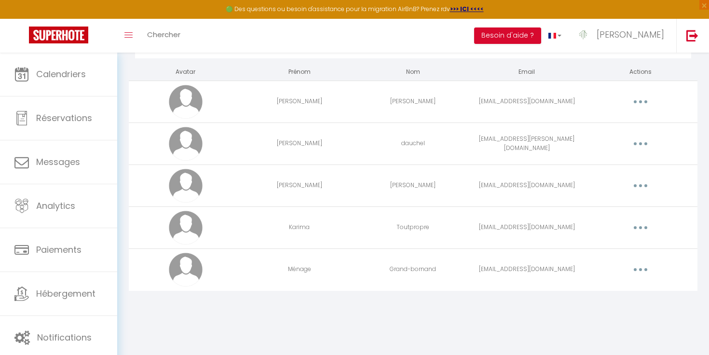
click at [644, 227] on button "button" at bounding box center [640, 227] width 27 height 15
click at [613, 271] on link "Supprimer" at bounding box center [615, 267] width 71 height 16
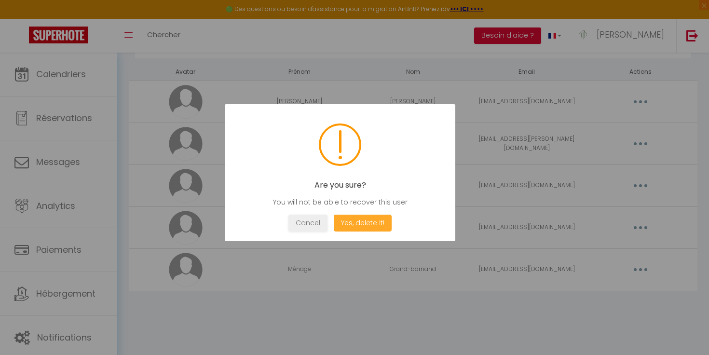
click at [367, 221] on button "Yes, delete it!" at bounding box center [363, 223] width 58 height 17
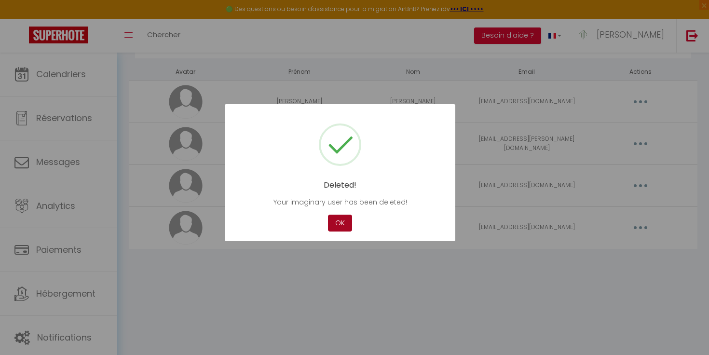
click at [337, 219] on button "OK" at bounding box center [340, 223] width 24 height 17
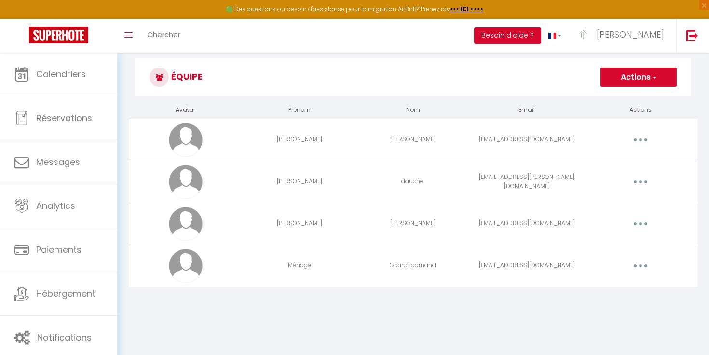
scroll to position [0, 0]
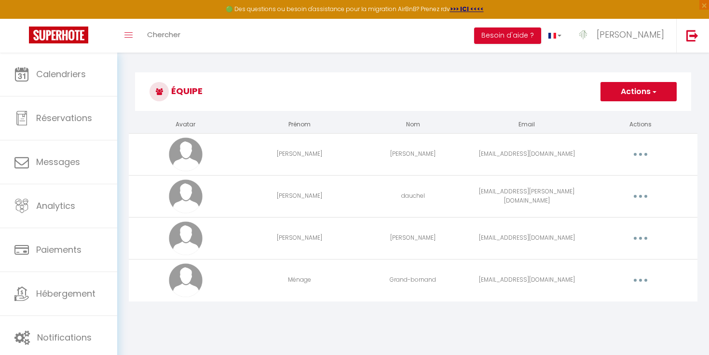
click at [615, 97] on button "Actions" at bounding box center [639, 91] width 76 height 19
click at [605, 113] on link "Ajouter un nouvel utilisateur" at bounding box center [620, 113] width 114 height 13
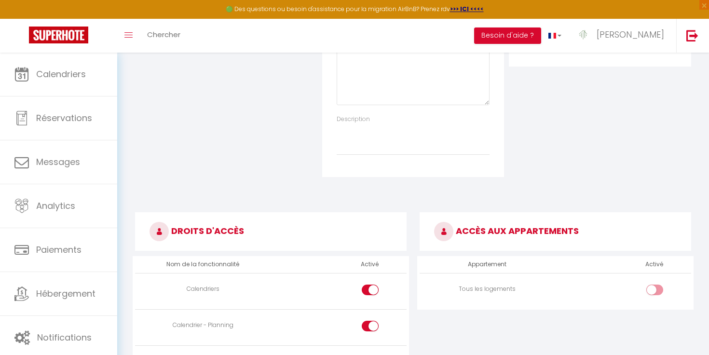
scroll to position [357, 0]
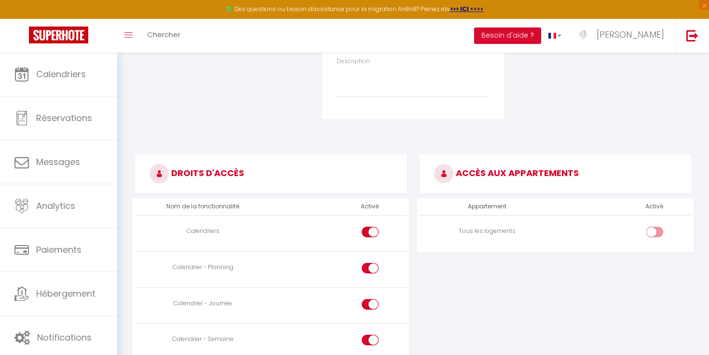
click at [648, 232] on div at bounding box center [655, 232] width 17 height 11
click at [655, 232] on input "checkbox" at bounding box center [663, 234] width 17 height 14
click at [648, 232] on div at bounding box center [655, 232] width 17 height 11
click at [655, 232] on input "checkbox" at bounding box center [663, 234] width 17 height 14
checkbox input "false"
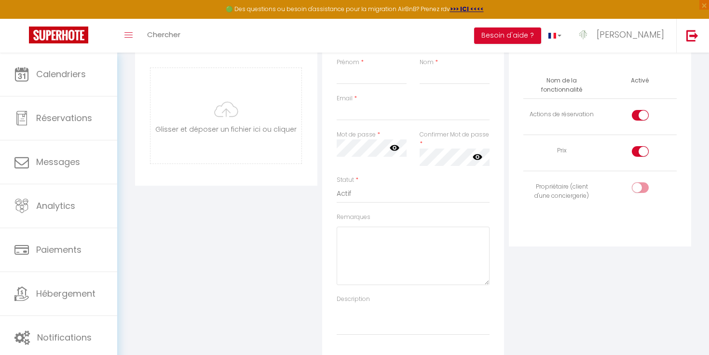
scroll to position [79, 0]
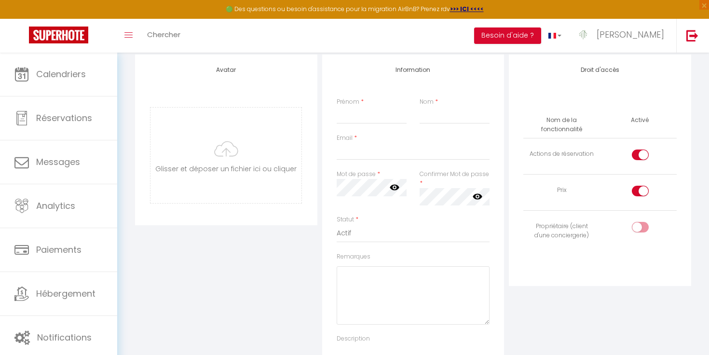
click at [640, 226] on div at bounding box center [640, 227] width 17 height 11
click at [640, 226] on input "checkbox" at bounding box center [648, 229] width 17 height 14
click at [640, 226] on div at bounding box center [640, 227] width 17 height 11
click at [640, 226] on input "checkbox" at bounding box center [648, 229] width 17 height 14
checkbox input "false"
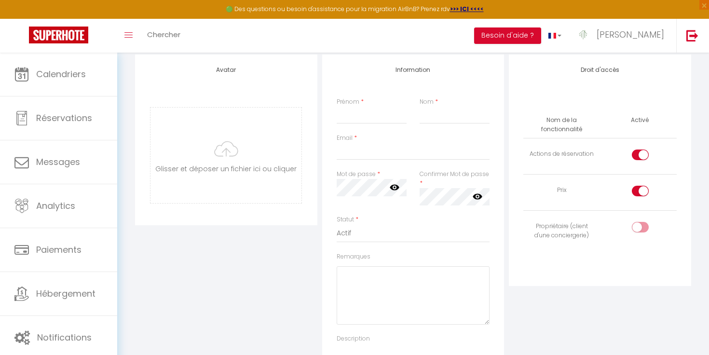
click at [644, 198] on input "checkbox" at bounding box center [648, 193] width 17 height 14
checkbox input "false"
click at [643, 157] on input "checkbox" at bounding box center [648, 157] width 17 height 14
checkbox input "false"
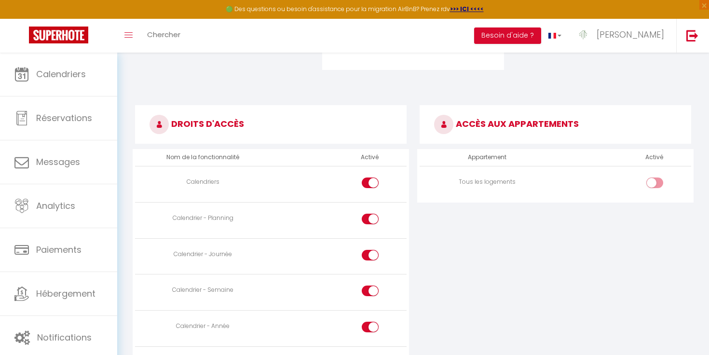
scroll to position [394, 0]
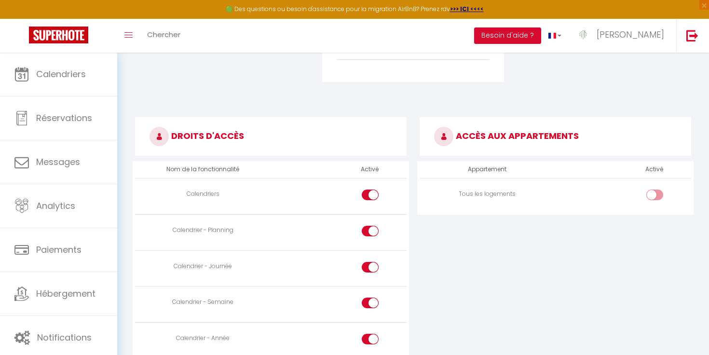
click at [375, 194] on input "checkbox" at bounding box center [379, 197] width 17 height 14
checkbox input "false"
click at [369, 220] on td at bounding box center [339, 232] width 136 height 36
click at [369, 226] on div at bounding box center [370, 231] width 17 height 11
click at [371, 226] on input "checkbox" at bounding box center [379, 233] width 17 height 14
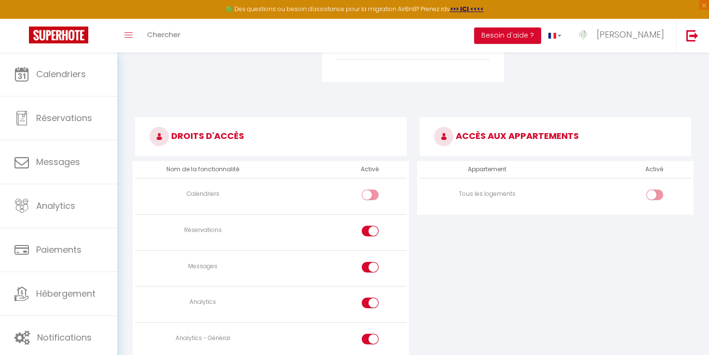
checkbox input "false"
click at [365, 256] on td at bounding box center [339, 268] width 136 height 36
click at [369, 274] on label at bounding box center [370, 269] width 17 height 14
click at [371, 274] on input "checkbox" at bounding box center [379, 269] width 17 height 14
checkbox input "false"
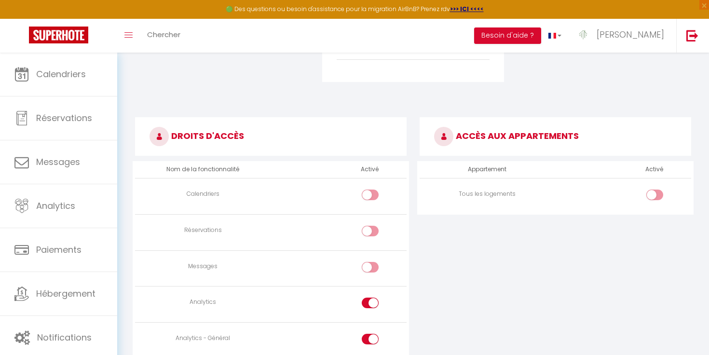
click at [371, 213] on td at bounding box center [339, 196] width 136 height 36
click at [371, 235] on input "checkbox" at bounding box center [379, 233] width 17 height 14
checkbox input "true"
click at [371, 204] on div at bounding box center [370, 200] width 17 height 21
click at [371, 197] on input "checkbox" at bounding box center [379, 197] width 17 height 14
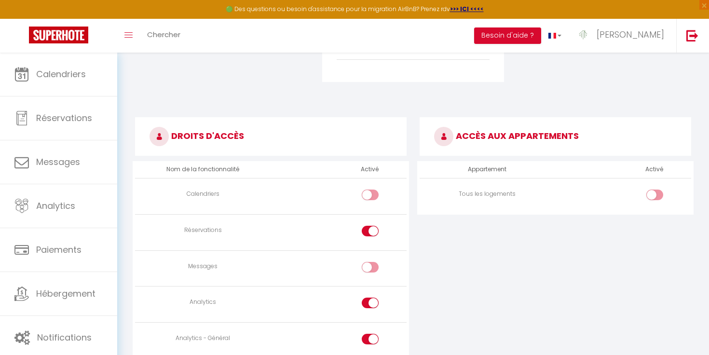
checkbox input "true"
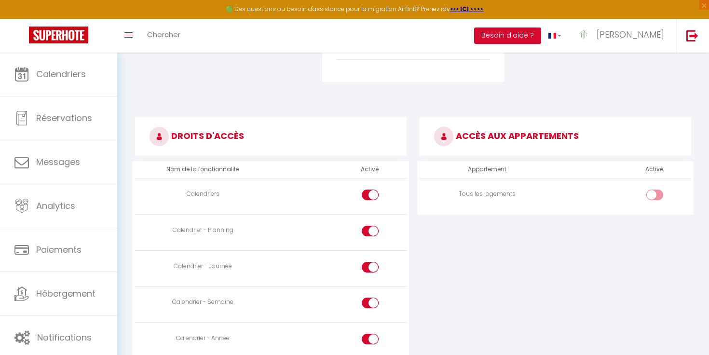
click at [485, 140] on h3 "ACCÈS AUX APPARTEMENTS" at bounding box center [556, 136] width 272 height 39
drag, startPoint x: 450, startPoint y: 140, endPoint x: 568, endPoint y: 142, distance: 118.7
click at [568, 141] on h3 "ACCÈS AUX APPARTEMENTS" at bounding box center [556, 136] width 272 height 39
click at [550, 209] on td "Tous les logements" at bounding box center [488, 196] width 136 height 36
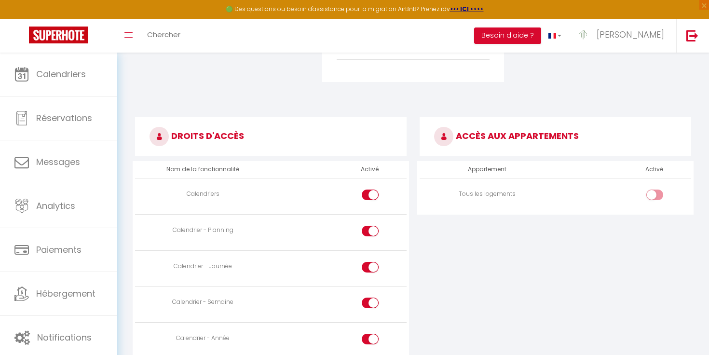
click at [652, 194] on div at bounding box center [655, 195] width 17 height 11
click at [655, 194] on input "checkbox" at bounding box center [663, 197] width 17 height 14
click at [652, 194] on div at bounding box center [655, 195] width 17 height 11
click at [655, 194] on input "checkbox" at bounding box center [663, 197] width 17 height 14
click at [652, 194] on div at bounding box center [655, 195] width 17 height 11
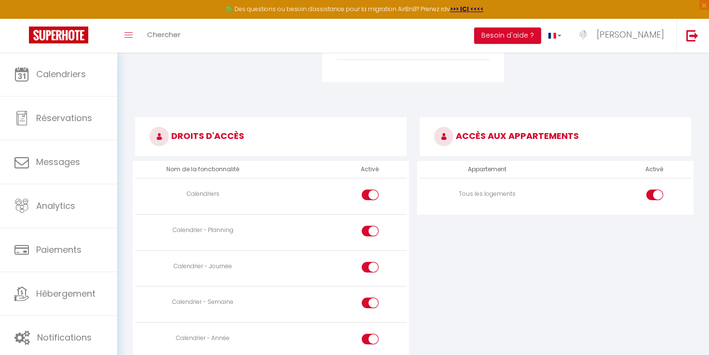
click at [655, 194] on input "checkbox" at bounding box center [663, 197] width 17 height 14
click at [652, 194] on div at bounding box center [655, 195] width 17 height 11
click at [655, 194] on input "checkbox" at bounding box center [663, 197] width 17 height 14
click at [652, 194] on div at bounding box center [655, 195] width 17 height 11
click at [655, 194] on input "checkbox" at bounding box center [663, 197] width 17 height 14
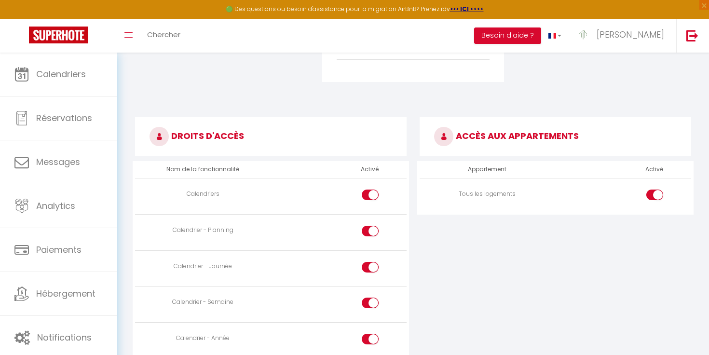
click at [652, 194] on div at bounding box center [655, 195] width 17 height 11
click at [655, 194] on input "checkbox" at bounding box center [663, 197] width 17 height 14
checkbox input "false"
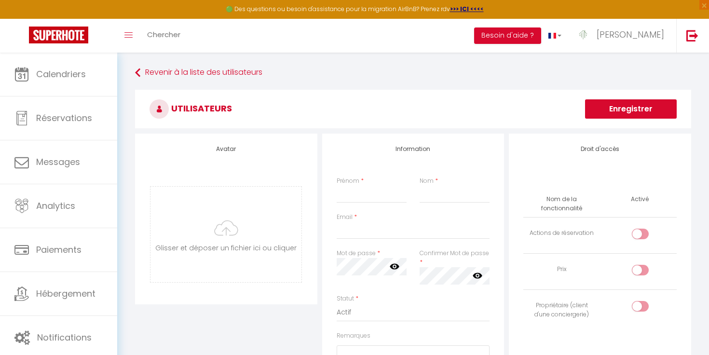
scroll to position [78, 0]
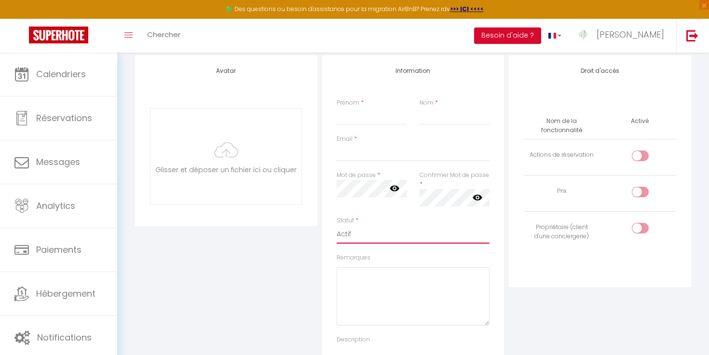
click at [368, 239] on select "Actif Inactif" at bounding box center [413, 234] width 153 height 18
click at [337, 225] on select "Actif Inactif" at bounding box center [413, 234] width 153 height 18
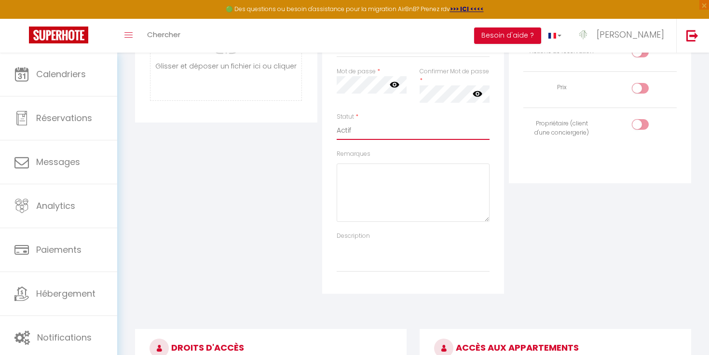
scroll to position [198, 0]
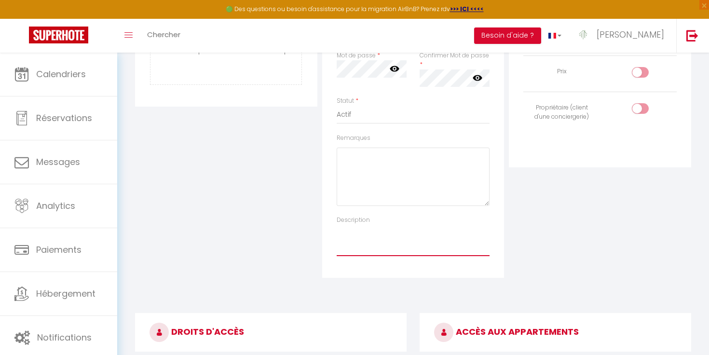
click at [425, 250] on textarea "Description" at bounding box center [413, 240] width 153 height 32
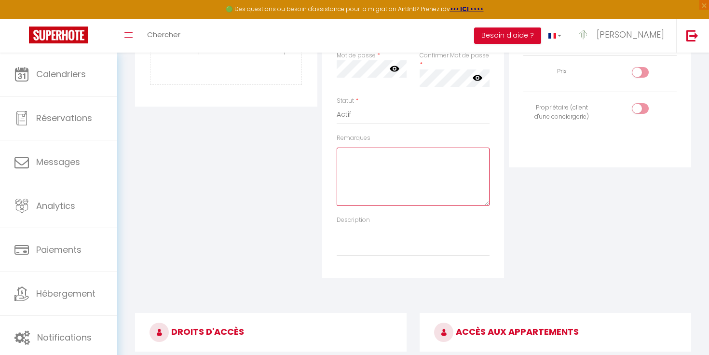
click at [437, 195] on textarea "Remarques" at bounding box center [413, 177] width 153 height 58
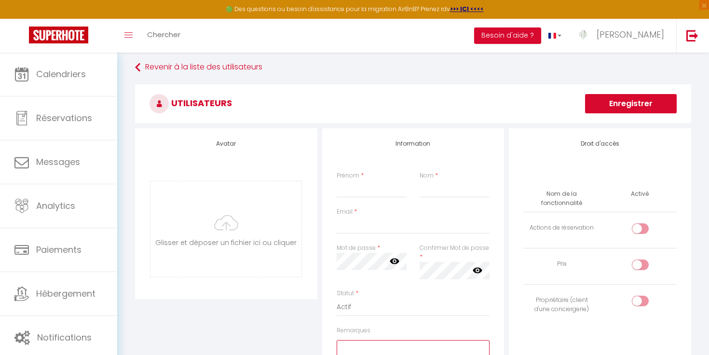
scroll to position [4, 0]
click at [637, 230] on div at bounding box center [640, 229] width 17 height 11
click at [640, 230] on input "checkbox" at bounding box center [648, 231] width 17 height 14
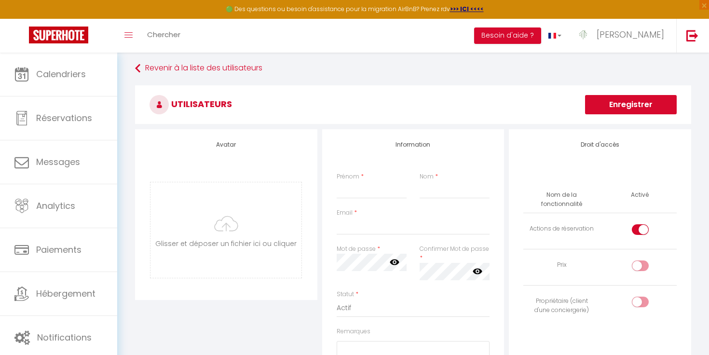
click at [637, 230] on div at bounding box center [640, 229] width 17 height 11
click at [640, 230] on input "checkbox" at bounding box center [648, 231] width 17 height 14
checkbox input "false"
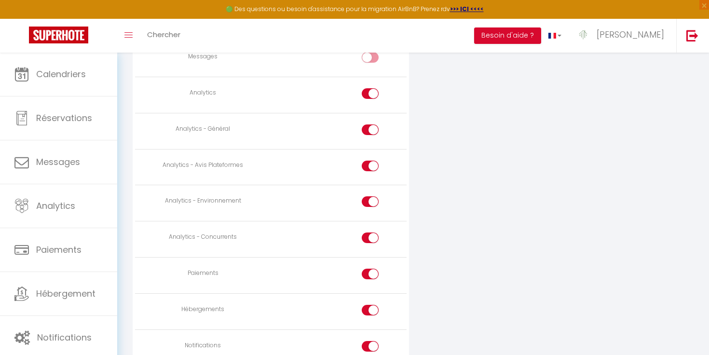
scroll to position [830, 0]
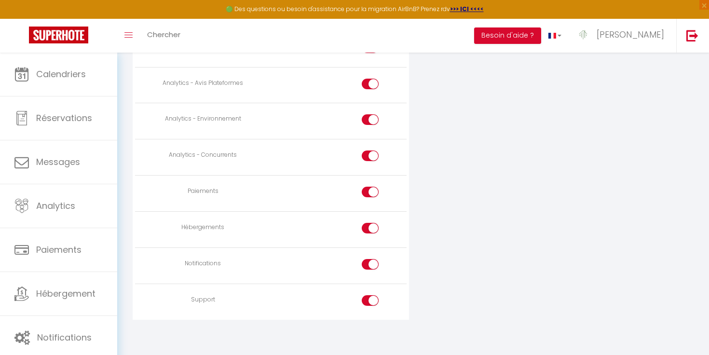
click at [374, 301] on input "checkbox" at bounding box center [379, 302] width 17 height 14
checkbox input "false"
click at [373, 265] on input "checkbox" at bounding box center [379, 266] width 17 height 14
checkbox input "false"
click at [371, 229] on input "checkbox" at bounding box center [379, 230] width 17 height 14
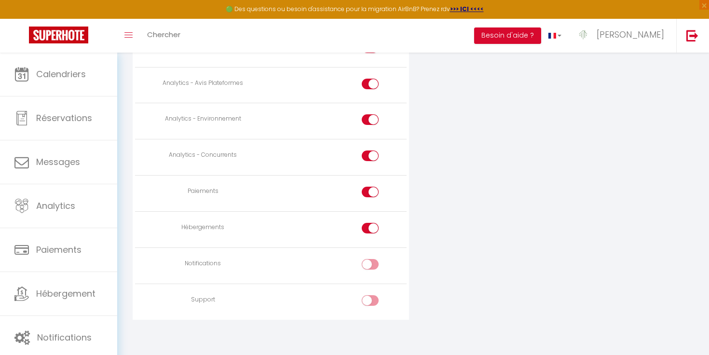
checkbox input "false"
click at [366, 199] on div at bounding box center [370, 197] width 17 height 21
click at [366, 196] on label at bounding box center [370, 194] width 17 height 14
click at [371, 196] on input "checkbox" at bounding box center [379, 194] width 17 height 14
checkbox input "false"
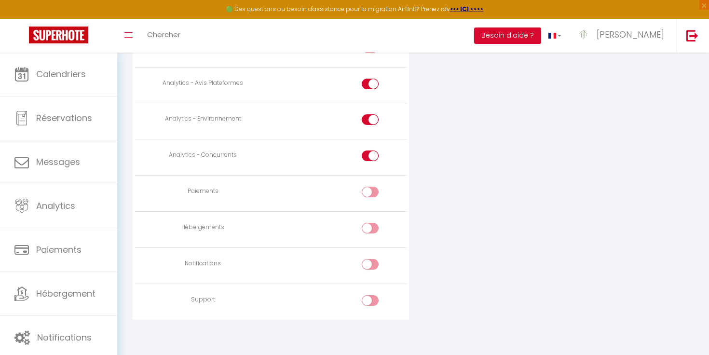
click at [369, 151] on div at bounding box center [370, 156] width 17 height 11
click at [371, 151] on input "checkbox" at bounding box center [379, 158] width 17 height 14
checkbox input "false"
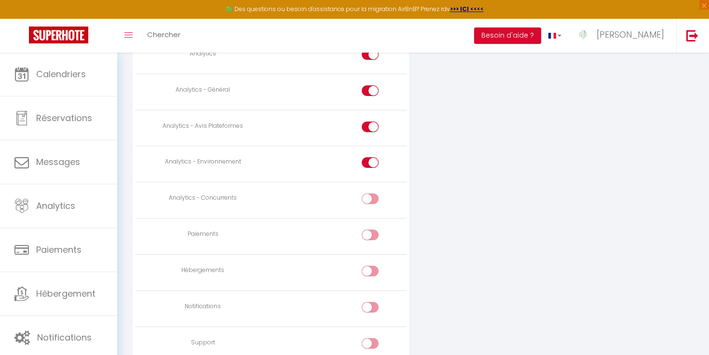
scroll to position [787, 0]
click at [371, 159] on input "checkbox" at bounding box center [379, 165] width 17 height 14
checkbox input "false"
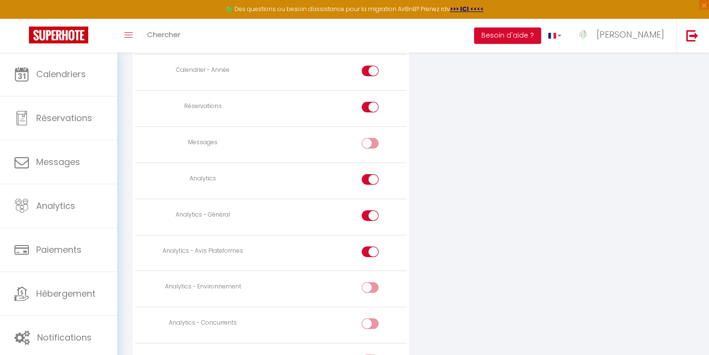
scroll to position [389, 0]
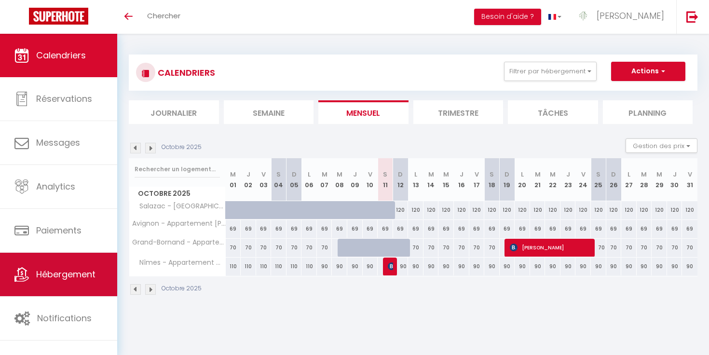
click at [37, 265] on link "Hébergement" at bounding box center [58, 274] width 117 height 43
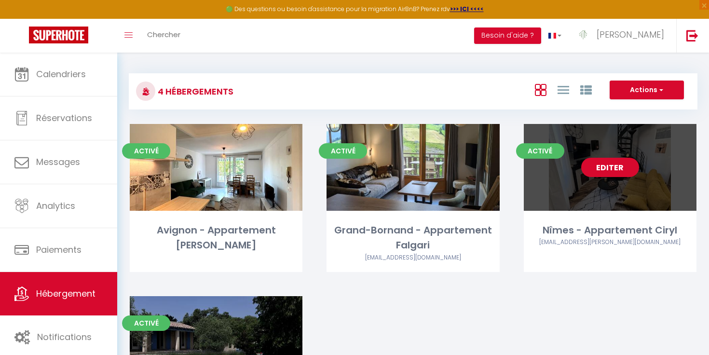
click at [608, 170] on link "Editer" at bounding box center [610, 167] width 58 height 19
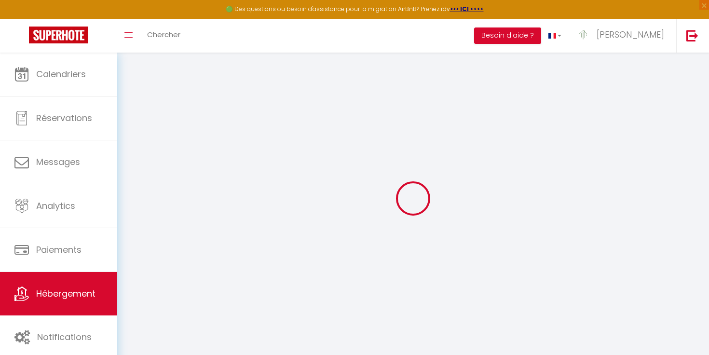
select select
checkbox input "false"
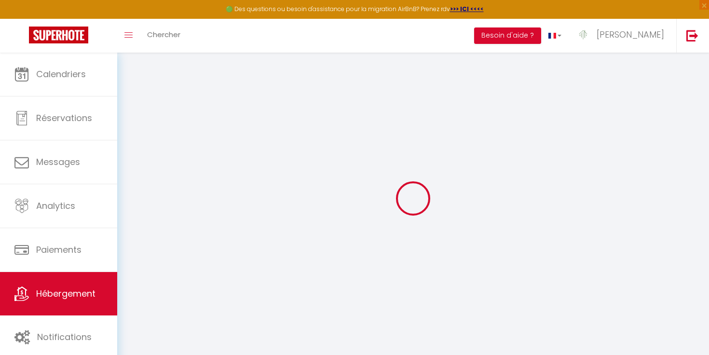
checkbox input "false"
select select
checkbox input "false"
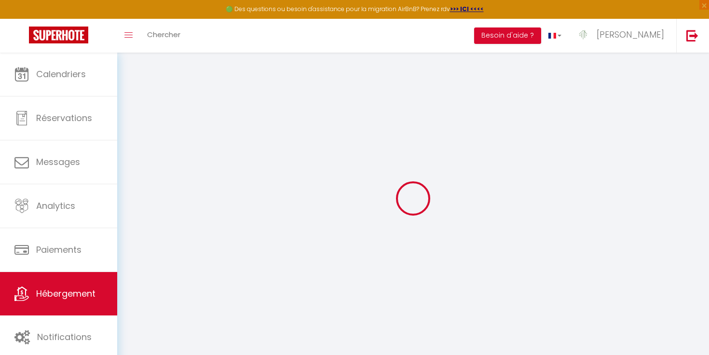
checkbox input "false"
select select "15:00"
select select "23:45"
select select "11:00"
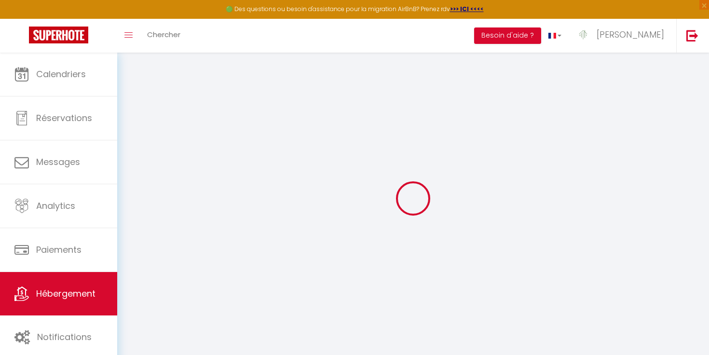
select select "30"
select select "120"
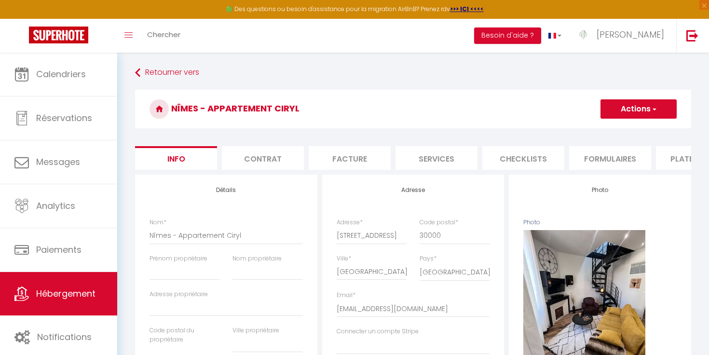
click at [535, 153] on li "Checklists" at bounding box center [524, 158] width 82 height 24
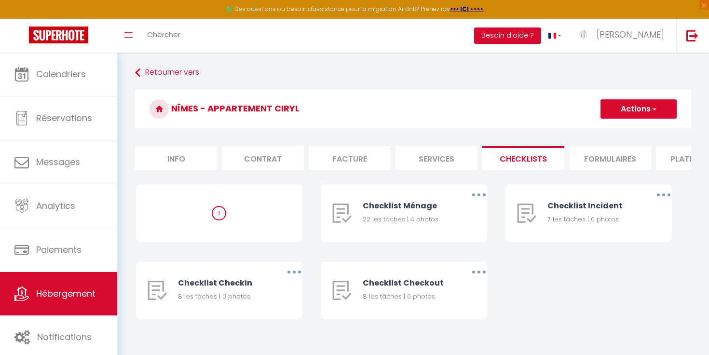
click at [602, 158] on li "Formulaires" at bounding box center [610, 158] width 82 height 24
select select
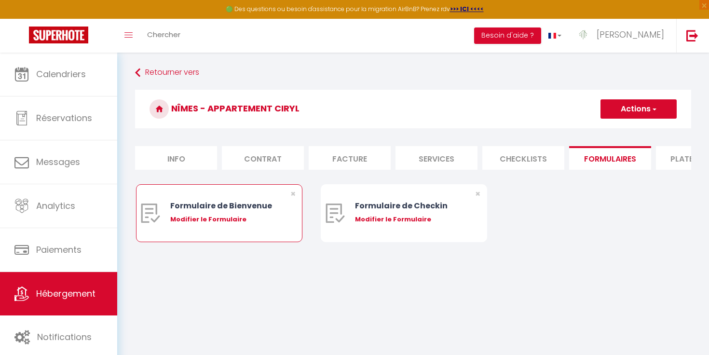
click at [223, 215] on div "Modifier le Formulaire" at bounding box center [225, 220] width 111 height 10
type input "Formulaire de Bienvenue"
type input "Afin de préparer au mieux votre arrivée et recevoir votre Guide de Bienvenue, j…"
select select "[object Object]"
radio input "true"
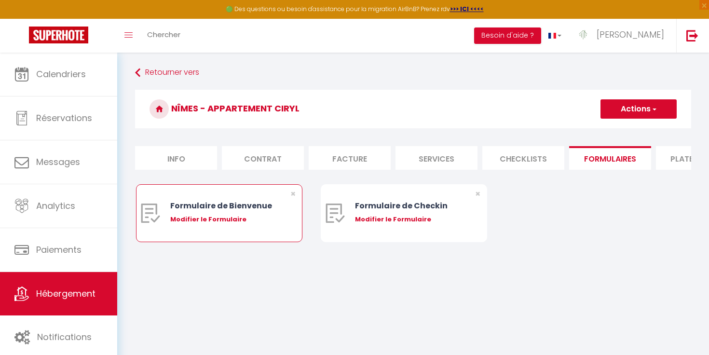
select select
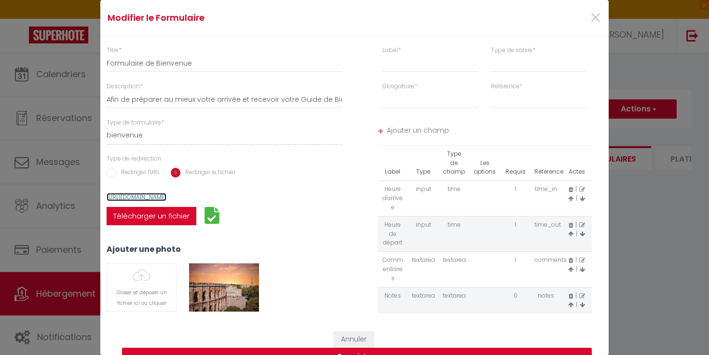
click at [166, 199] on link "https://supermanager-img.s3.amazonaws.com/forms/17580988107443.pdf" at bounding box center [137, 197] width 60 height 8
click at [64, 157] on div "Modifier le Formulaire × Titre * Formulaire de Bienvenue Description * Afin de …" at bounding box center [354, 177] width 709 height 355
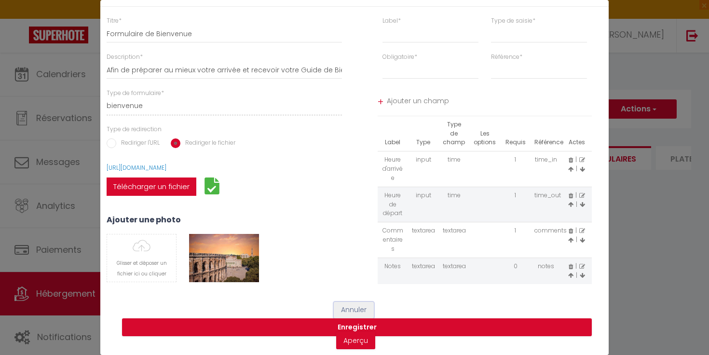
click at [347, 306] on button "Annuler" at bounding box center [354, 310] width 40 height 16
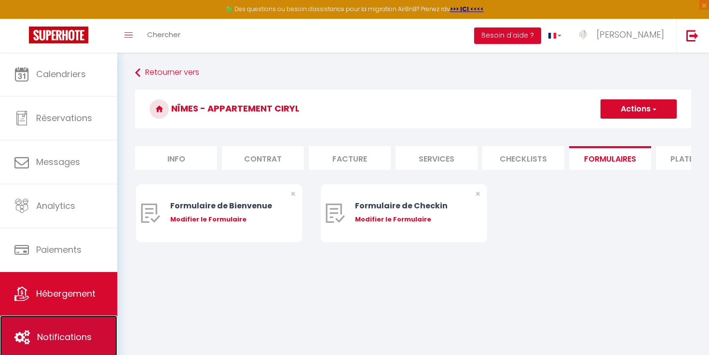
click at [91, 332] on span "Notifications" at bounding box center [64, 337] width 55 height 12
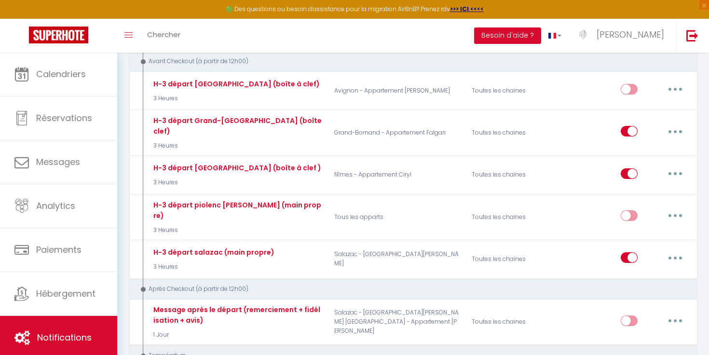
scroll to position [576, 0]
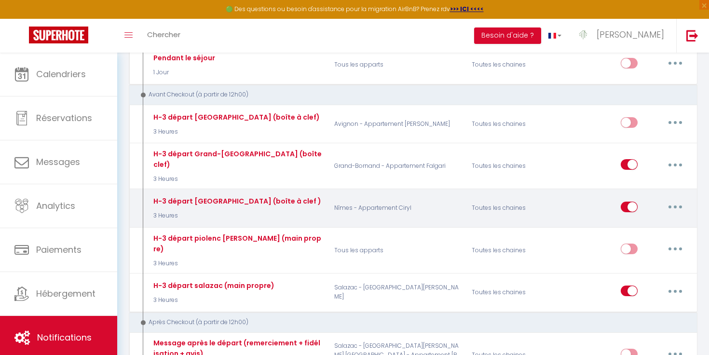
click at [669, 199] on button "button" at bounding box center [675, 206] width 27 height 15
click at [626, 221] on link "Editer" at bounding box center [650, 229] width 71 height 16
type input "H-3 départ Nîmes (boîte à clef )"
select select "4"
select select "3 Heures"
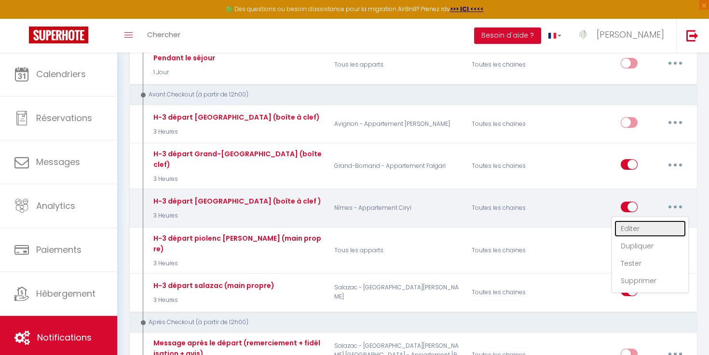
select select "if_booking_is_paid"
checkbox input "true"
checkbox input "false"
radio input "true"
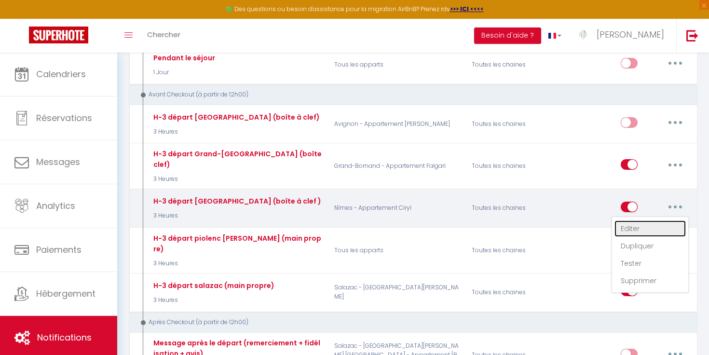
type input "Infos pour votre départ [GUEST:FIRST_NAME]🚪"
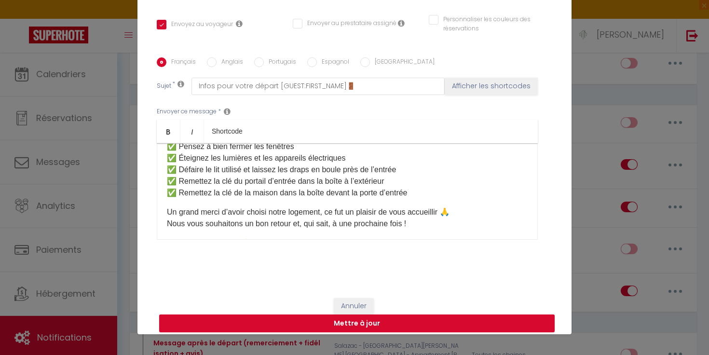
scroll to position [0, 0]
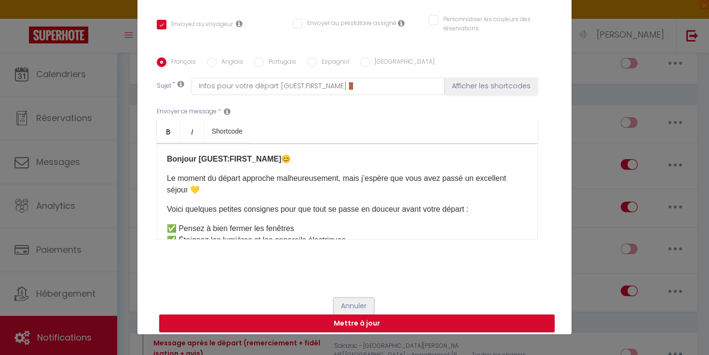
click at [367, 306] on button "Annuler" at bounding box center [354, 306] width 40 height 16
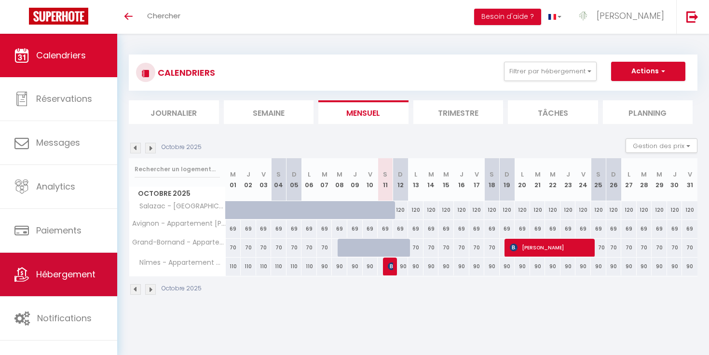
click at [66, 262] on link "Hébergement" at bounding box center [58, 274] width 117 height 43
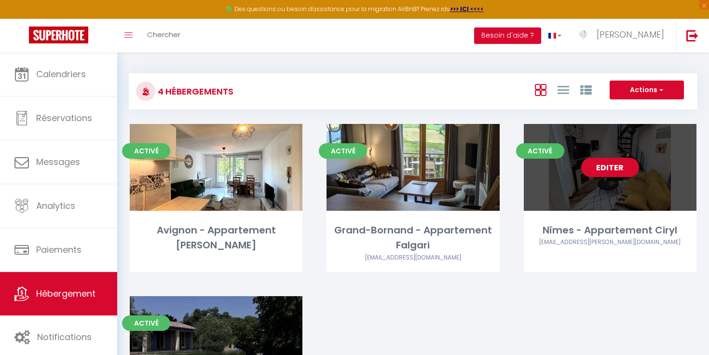
click at [621, 171] on link "Editer" at bounding box center [610, 167] width 58 height 19
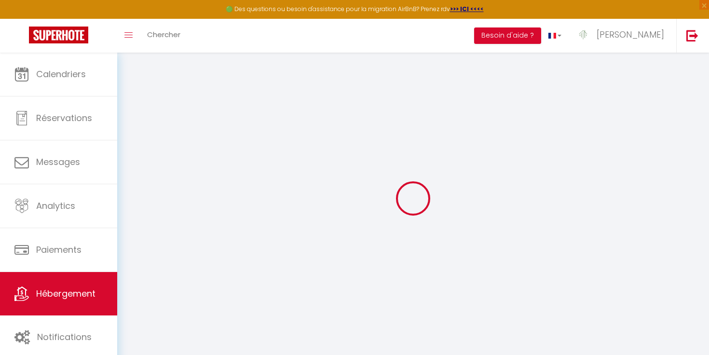
select select
checkbox input "false"
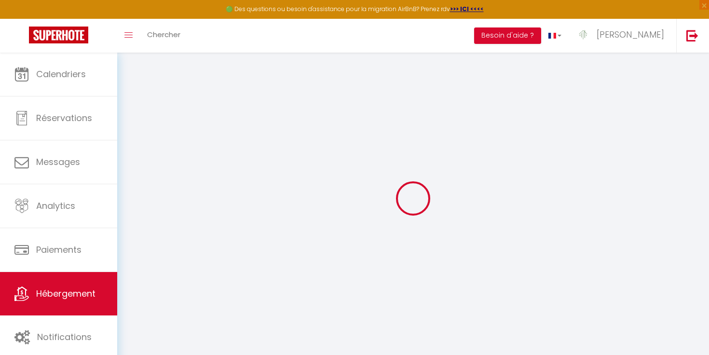
checkbox input "false"
select select "15:00"
select select "23:45"
select select "11:00"
select select "30"
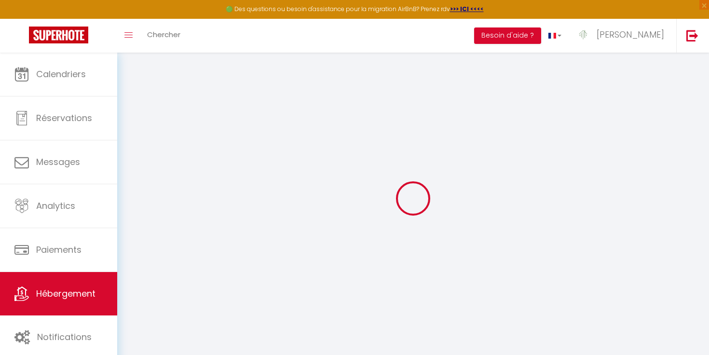
select select "120"
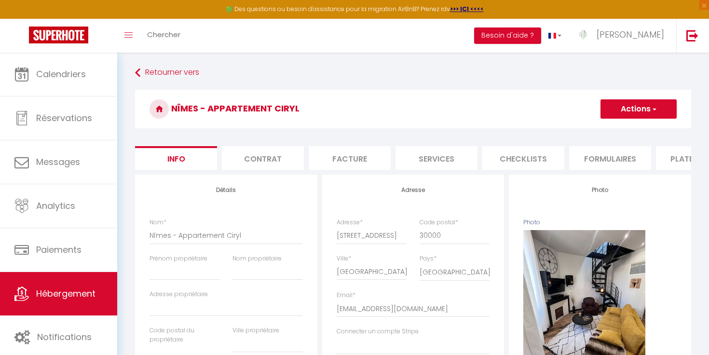
select select
checkbox input "false"
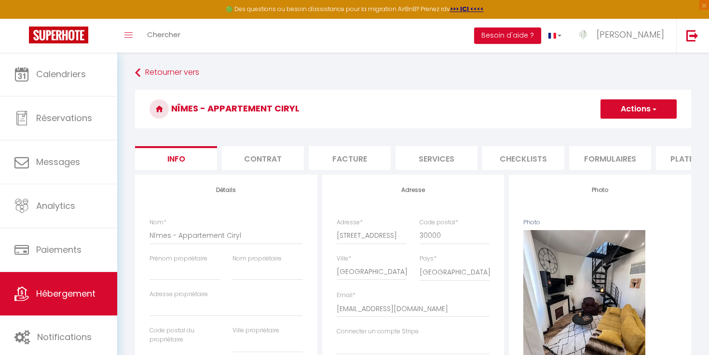
checkbox input "false"
click at [523, 154] on li "Checklists" at bounding box center [524, 158] width 82 height 24
select select
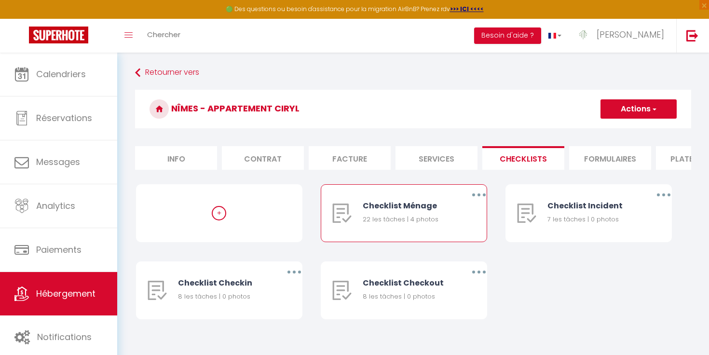
click at [386, 215] on div "22 les tâches | 4 photos" at bounding box center [408, 220] width 90 height 10
click at [380, 223] on div "22 les tâches | 4 photos" at bounding box center [408, 220] width 90 height 10
click at [400, 201] on div "Checklist Ménage" at bounding box center [408, 206] width 90 height 12
click at [478, 197] on button "button" at bounding box center [479, 194] width 27 height 15
click at [465, 215] on link "Editer" at bounding box center [453, 217] width 71 height 16
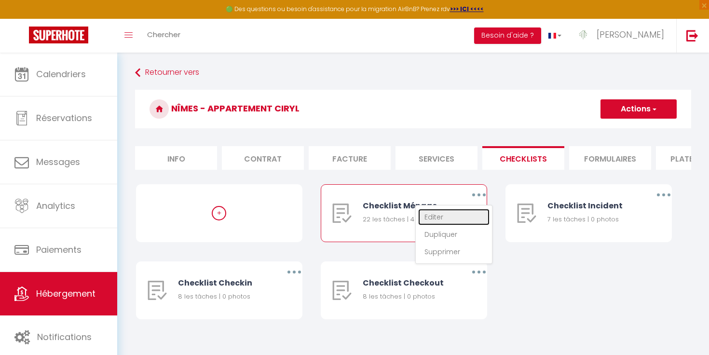
type input "Checklist Ménage"
type input "Procédure à suivre pour le ménage"
select select
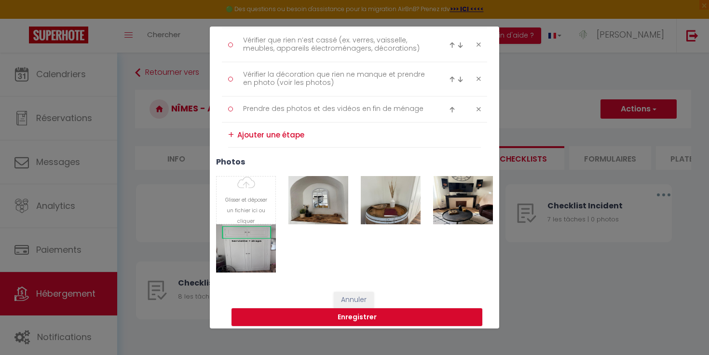
scroll to position [741, 0]
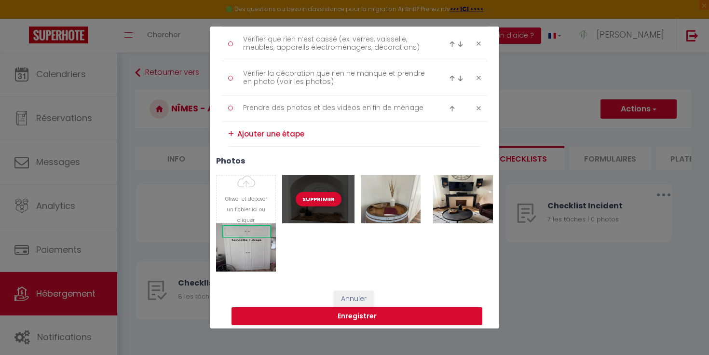
click at [328, 219] on div "Supprimer" at bounding box center [318, 199] width 72 height 48
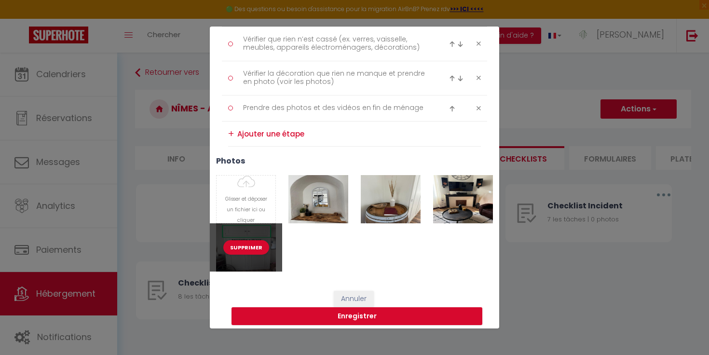
click at [258, 234] on div "Supprimer" at bounding box center [246, 247] width 72 height 48
click at [275, 265] on div "Supprimer" at bounding box center [246, 247] width 72 height 48
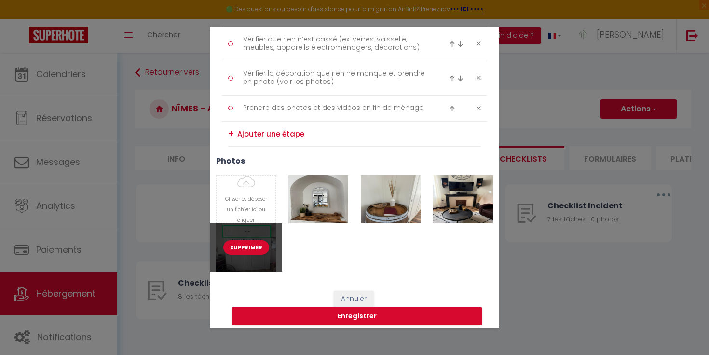
click at [255, 257] on div "Supprimer" at bounding box center [246, 247] width 72 height 48
